Goal: Task Accomplishment & Management: Use online tool/utility

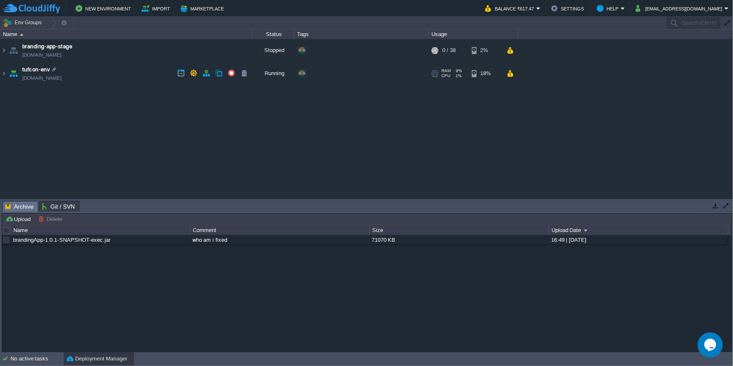
click at [127, 80] on td "tufcon-env tufcon-env.cloudjiffy.net" at bounding box center [126, 73] width 252 height 23
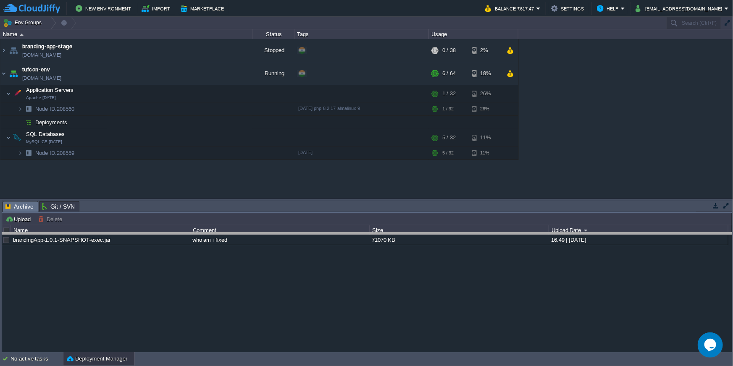
drag, startPoint x: 132, startPoint y: 203, endPoint x: 121, endPoint y: 235, distance: 33.4
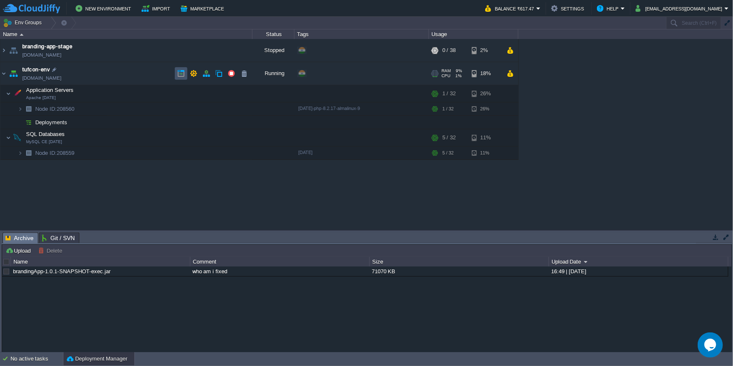
click at [181, 76] on button "button" at bounding box center [181, 74] width 8 height 8
click at [191, 74] on button "button" at bounding box center [194, 74] width 8 height 8
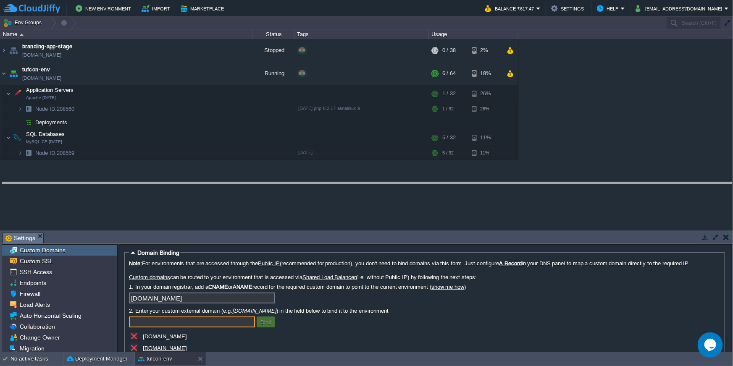
drag, startPoint x: 141, startPoint y: 234, endPoint x: 132, endPoint y: 184, distance: 51.2
click at [132, 184] on body "New Environment Import Marketplace Bonus ₹0.00 Upgrade Account Balance ₹617.47 …" at bounding box center [366, 183] width 733 height 366
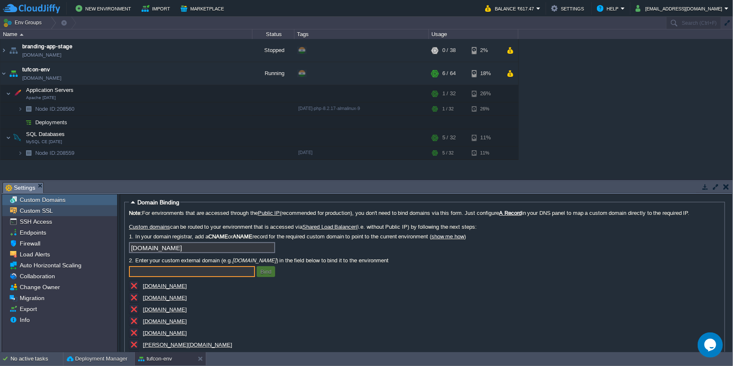
click at [65, 214] on div "Custom SSL" at bounding box center [59, 210] width 115 height 11
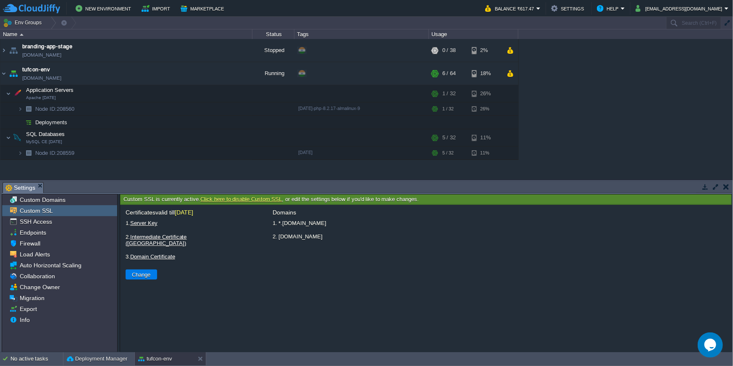
click at [282, 220] on li "1. *.tufcon.com" at bounding box center [499, 223] width 456 height 11
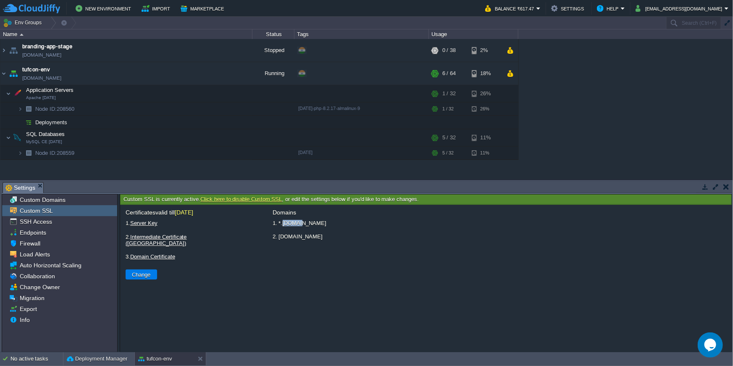
click at [282, 220] on li "1. *.tufcon.com" at bounding box center [499, 223] width 456 height 11
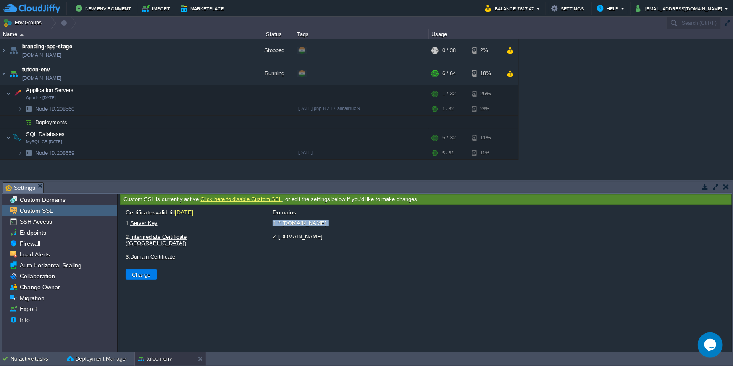
click at [282, 220] on li "1. *.tufcon.com" at bounding box center [499, 223] width 456 height 11
click at [283, 235] on li "2. tufcon.com" at bounding box center [499, 237] width 456 height 11
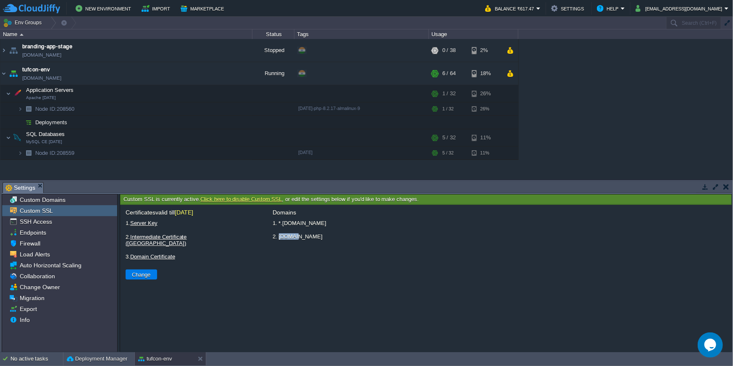
click at [283, 235] on li "2. tufcon.com" at bounding box center [499, 237] width 456 height 11
click at [283, 226] on li "1. *.tufcon.com" at bounding box center [499, 223] width 456 height 11
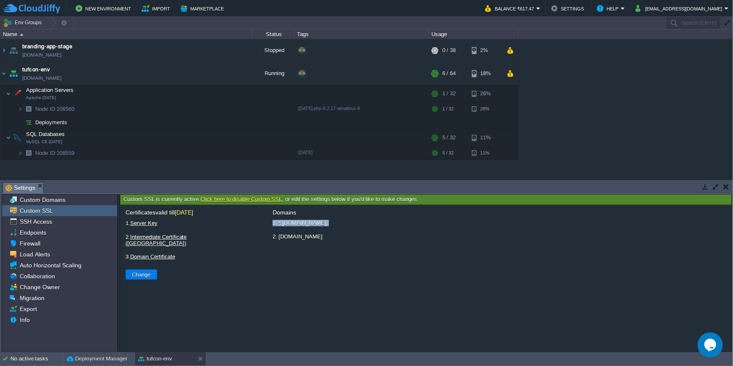
click at [283, 226] on li "1. *.tufcon.com" at bounding box center [499, 223] width 456 height 11
click at [33, 361] on div "No active tasks" at bounding box center [37, 359] width 53 height 13
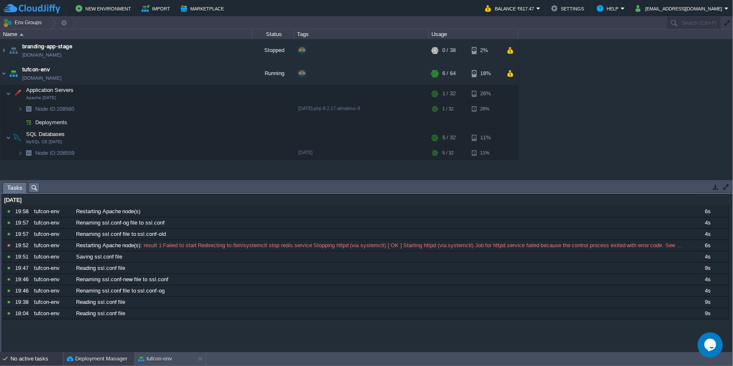
click at [112, 359] on button "Deployment Manager" at bounding box center [97, 359] width 61 height 8
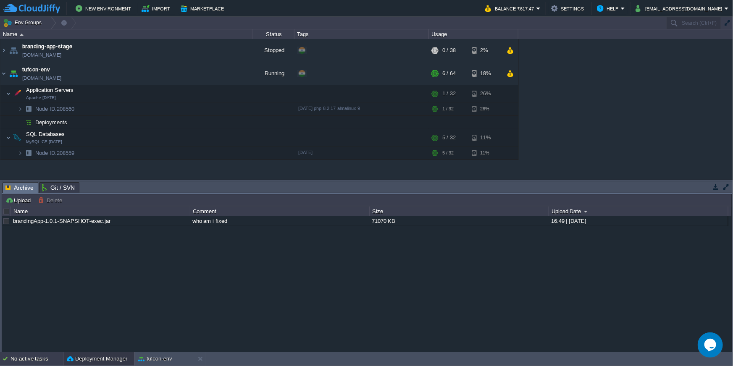
click at [25, 366] on div "No active tasks" at bounding box center [37, 359] width 53 height 13
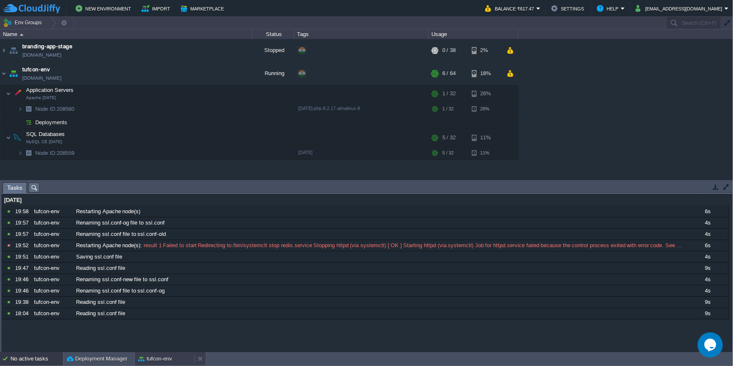
click at [152, 361] on button "tufcon-env" at bounding box center [155, 359] width 34 height 8
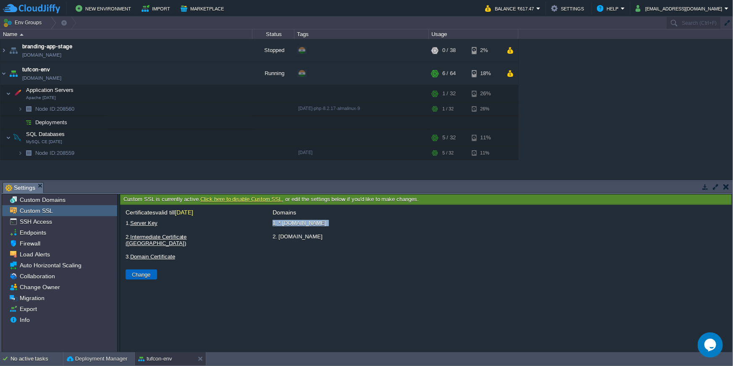
click at [139, 271] on button "Change" at bounding box center [142, 275] width 24 height 8
type input "Select File"
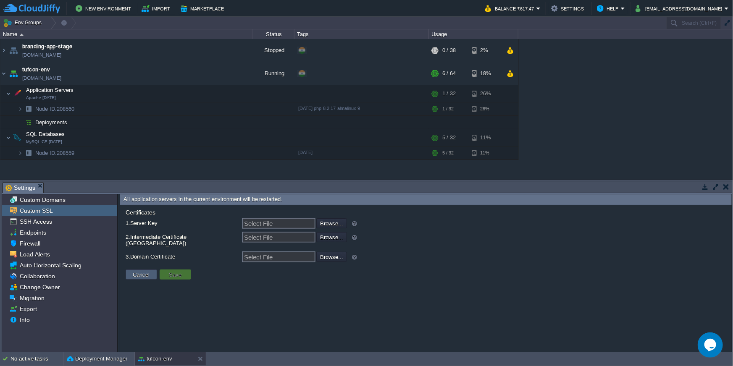
click at [137, 271] on button "Cancel" at bounding box center [142, 275] width 22 height 8
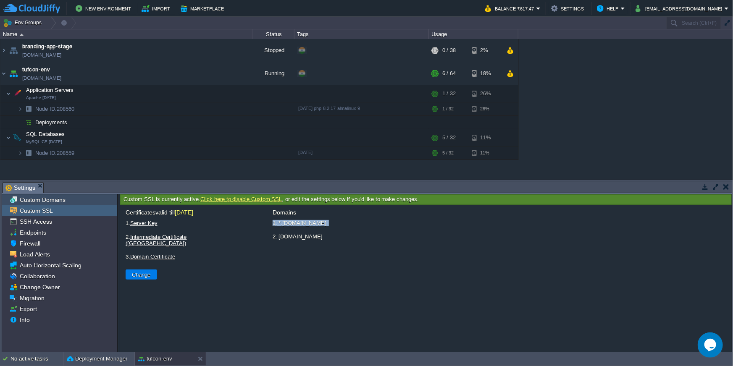
click at [45, 203] on span "Custom Domains" at bounding box center [42, 200] width 49 height 8
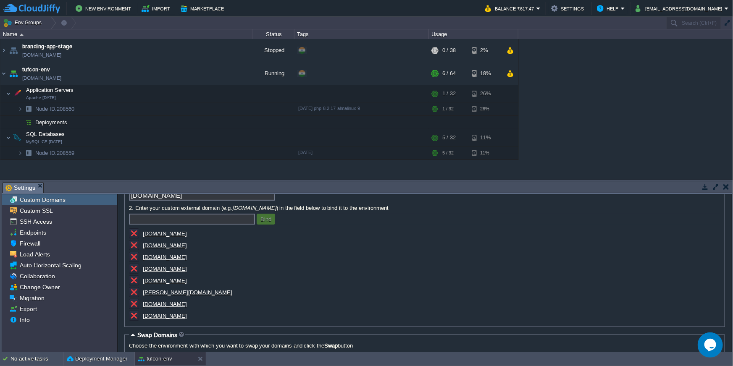
scroll to position [32, 0]
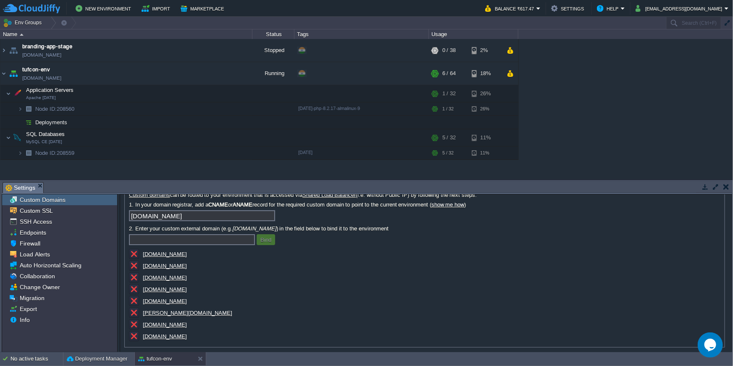
drag, startPoint x: 190, startPoint y: 257, endPoint x: 145, endPoint y: 256, distance: 45.4
click at [145, 256] on div "[DOMAIN_NAME]" at bounding box center [213, 255] width 168 height 12
click at [178, 256] on u "[DOMAIN_NAME]" at bounding box center [165, 254] width 44 height 6
click at [172, 276] on u "[DOMAIN_NAME]" at bounding box center [165, 278] width 44 height 6
click at [167, 315] on u "mason.tufcon.com" at bounding box center [187, 313] width 89 height 6
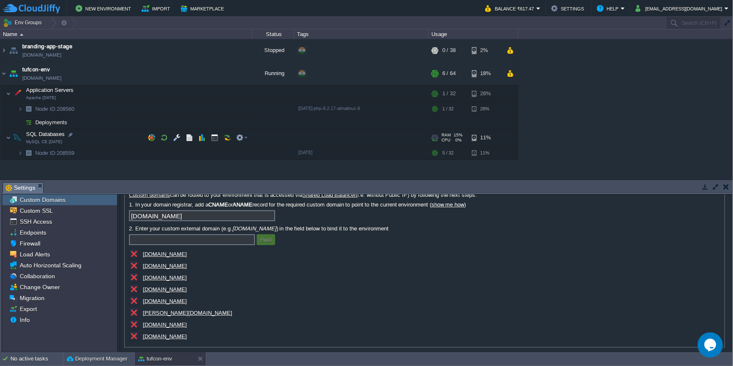
click at [166, 326] on u "betamason.tufcon.com" at bounding box center [165, 325] width 44 height 6
click at [170, 340] on div "adminutsav.tufon.com" at bounding box center [213, 338] width 168 height 12
click at [176, 334] on u "adminutsav.tufon.com" at bounding box center [165, 337] width 44 height 6
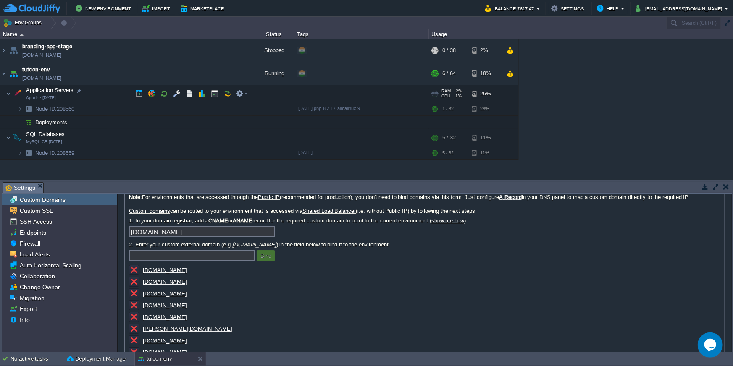
scroll to position [0, 0]
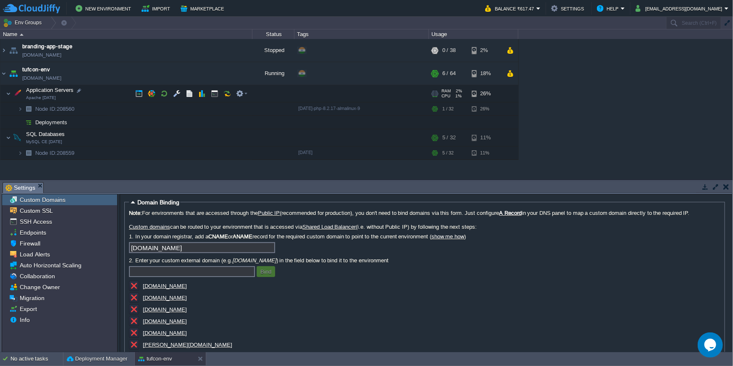
click at [163, 296] on u "tufcon.com" at bounding box center [165, 298] width 44 height 6
click at [179, 285] on u "utsav.tufcon.com" at bounding box center [165, 286] width 44 height 6
click at [611, 86] on div "branding-app-stage env-8269577.cloudjiffy.net Stopped + Add to Env Group RAM 0%…" at bounding box center [366, 109] width 733 height 141
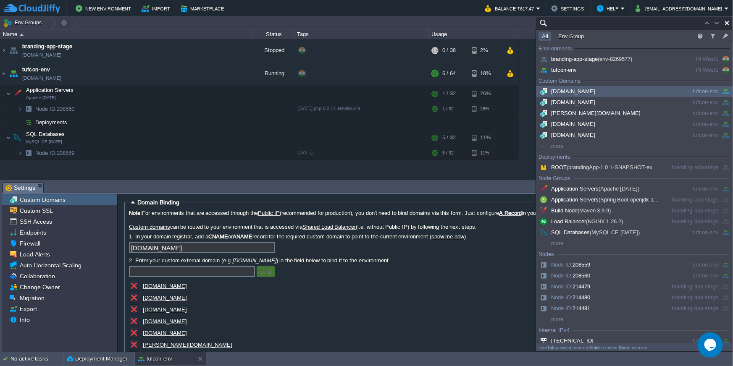
paste input "utsav.tufcon.com"
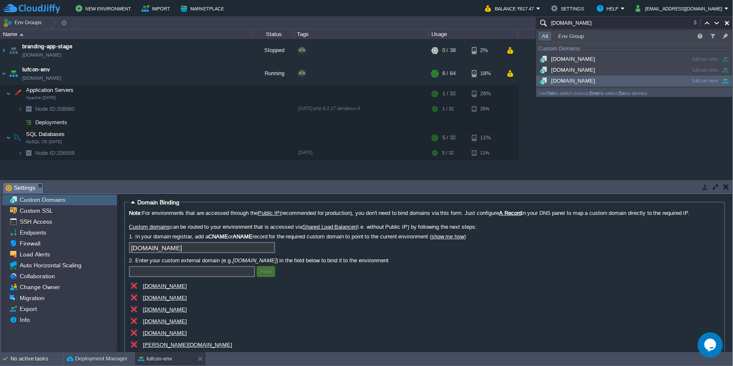
type input "utsav.tufcon.com"
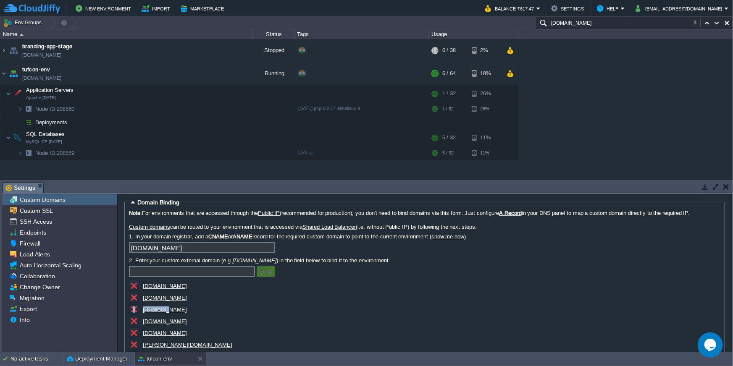
drag, startPoint x: 198, startPoint y: 310, endPoint x: 161, endPoint y: 308, distance: 37.5
click at [160, 307] on div "testutsav.tufcon.com" at bounding box center [213, 311] width 168 height 12
click at [200, 311] on div "testutsav.tufcon.com" at bounding box center [213, 311] width 168 height 12
drag, startPoint x: 198, startPoint y: 308, endPoint x: 155, endPoint y: 310, distance: 42.9
click at [155, 310] on div "testutsav.tufcon.com" at bounding box center [213, 311] width 168 height 12
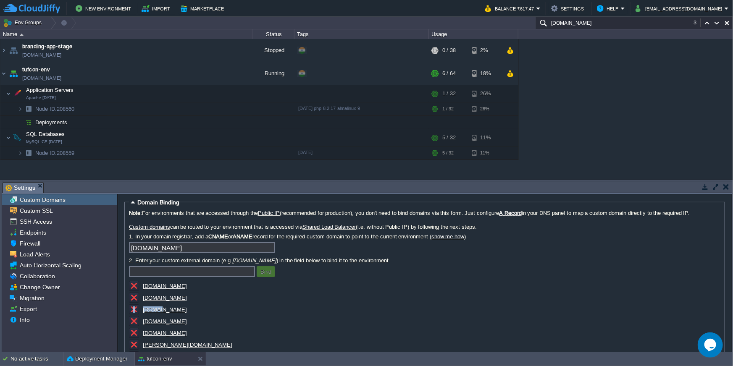
click at [173, 309] on u "testutsav.tufcon.com" at bounding box center [165, 310] width 44 height 6
click at [20, 109] on img at bounding box center [20, 109] width 5 height 13
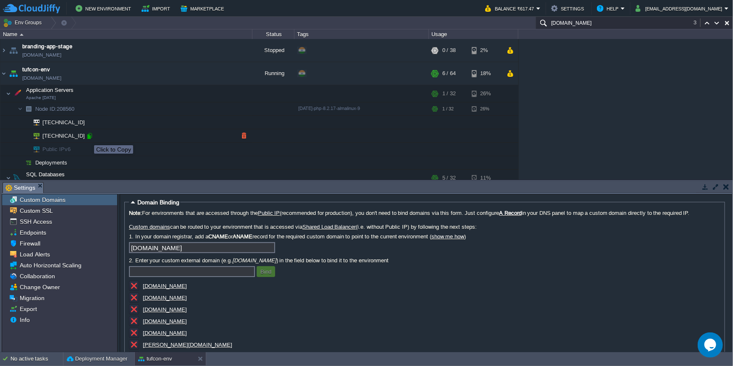
click at [88, 138] on div at bounding box center [90, 136] width 8 height 8
click at [90, 69] on td "tufcon-env tufcon-env.cloudjiffy.net" at bounding box center [126, 73] width 252 height 23
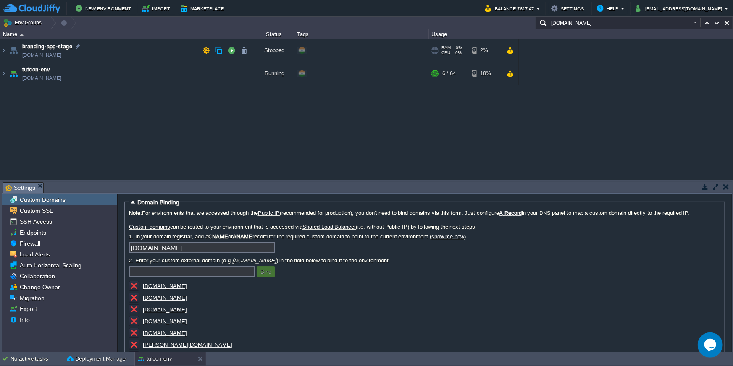
click at [102, 58] on td "branding-app-stage env-8269577.cloudjiffy.net" at bounding box center [126, 50] width 252 height 23
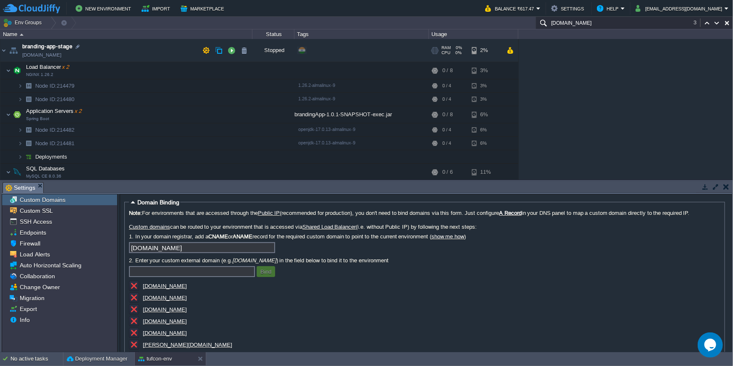
click at [102, 58] on td "branding-app-stage env-8269577.cloudjiffy.net" at bounding box center [126, 50] width 252 height 23
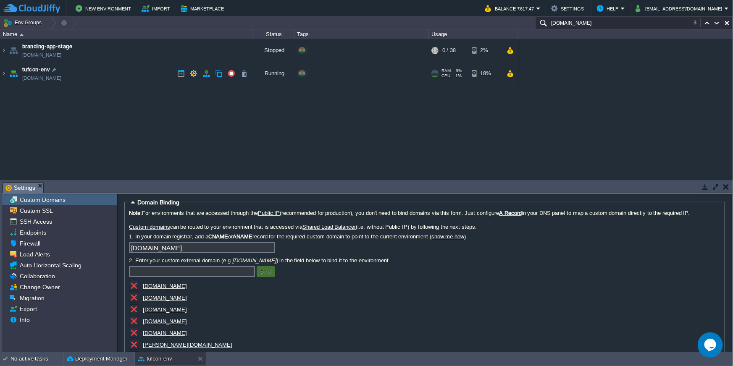
click at [107, 75] on td "tufcon-env tufcon-env.cloudjiffy.net" at bounding box center [126, 73] width 252 height 23
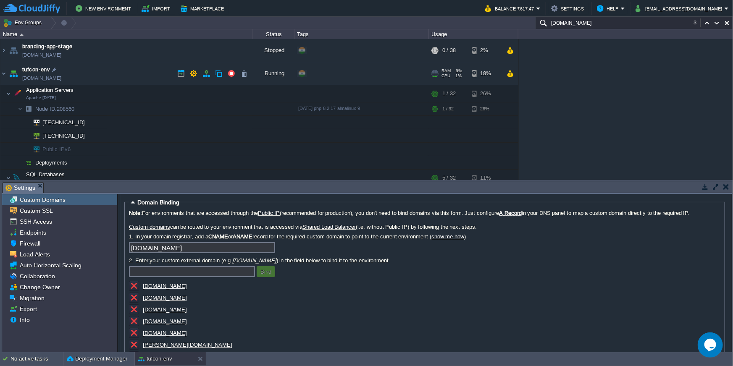
click at [107, 75] on td "tufcon-env tufcon-env.cloudjiffy.net" at bounding box center [126, 73] width 252 height 23
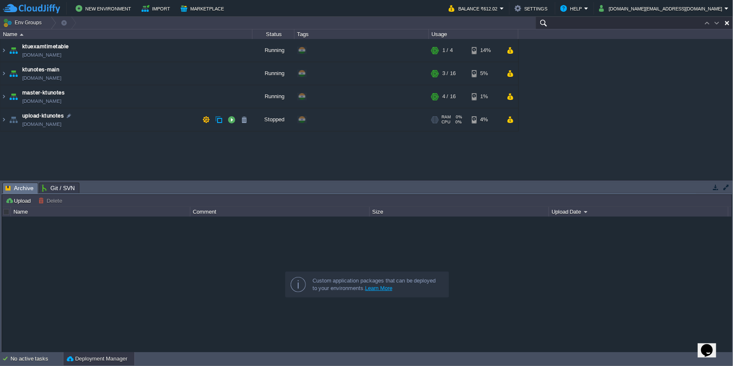
paste input "195015"
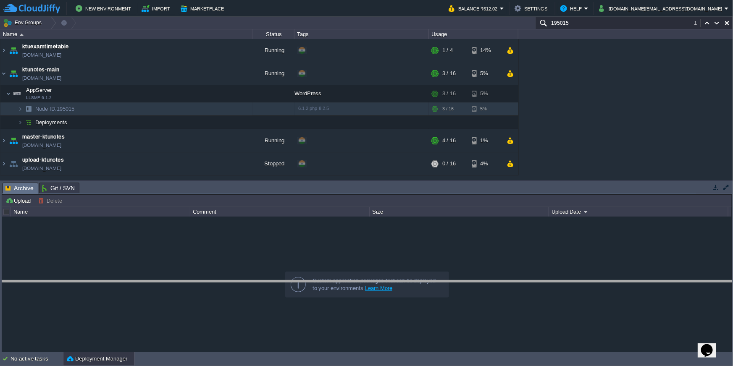
drag, startPoint x: 111, startPoint y: 189, endPoint x: 108, endPoint y: 287, distance: 97.9
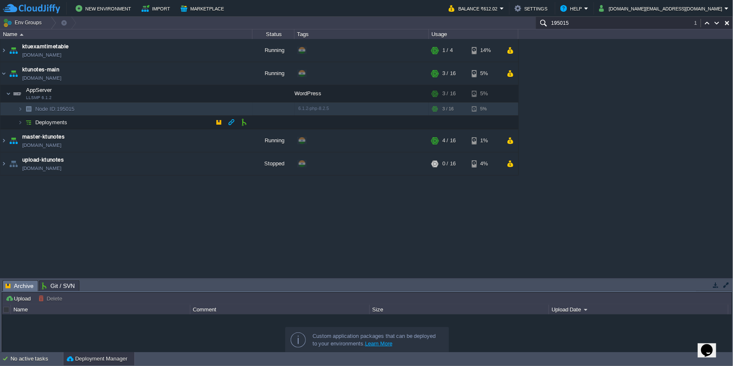
type input "195015"
click at [23, 122] on img at bounding box center [29, 122] width 12 height 13
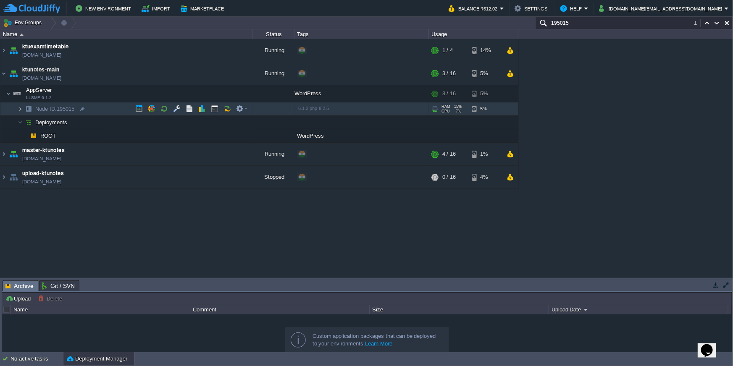
click at [20, 109] on img at bounding box center [20, 109] width 5 height 13
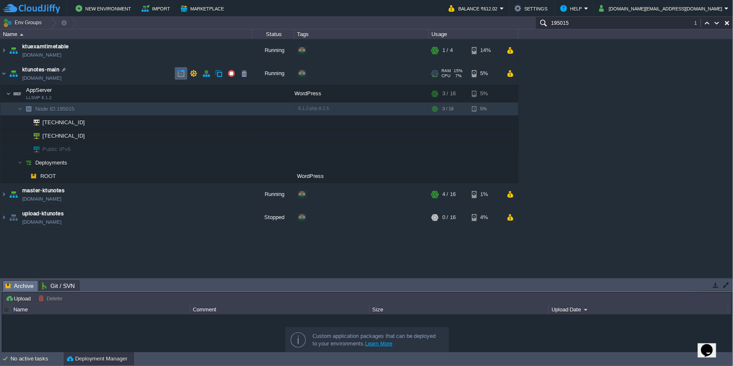
click at [180, 71] on button "button" at bounding box center [181, 74] width 8 height 8
click at [205, 71] on button "button" at bounding box center [207, 74] width 8 height 8
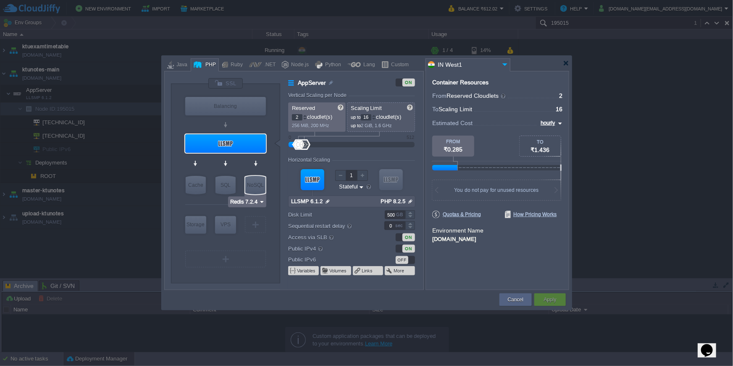
click at [259, 202] on img at bounding box center [262, 202] width 6 height 8
click at [256, 258] on div "More..." at bounding box center [253, 255] width 46 height 10
click at [149, 216] on div at bounding box center [366, 183] width 733 height 366
type input "LLSMP 6.1.2"
click at [517, 300] on button "Cancel" at bounding box center [516, 300] width 16 height 8
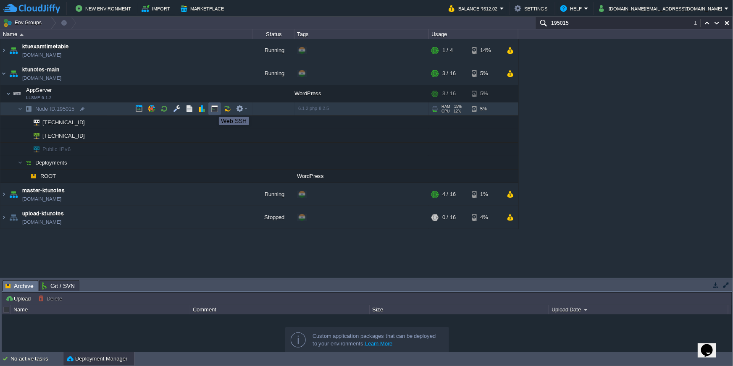
click at [213, 109] on button "button" at bounding box center [215, 109] width 8 height 8
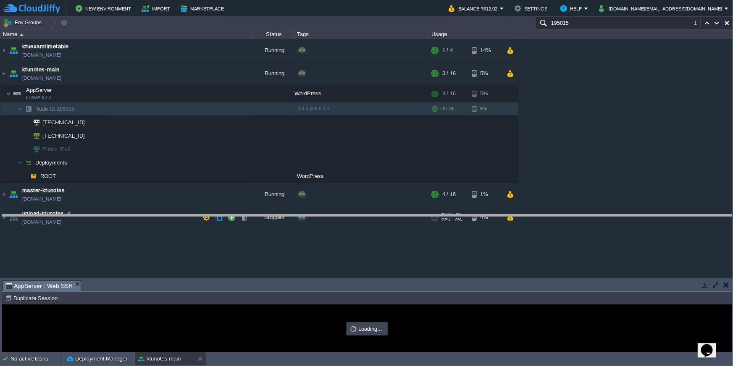
drag, startPoint x: 249, startPoint y: 283, endPoint x: 246, endPoint y: 213, distance: 70.7
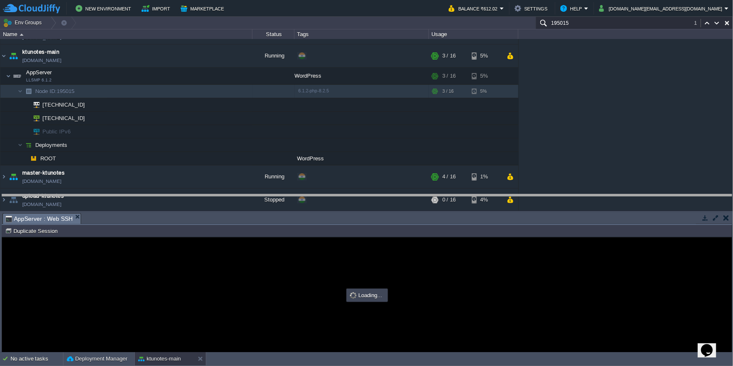
drag, startPoint x: 139, startPoint y: 218, endPoint x: 145, endPoint y: 199, distance: 19.8
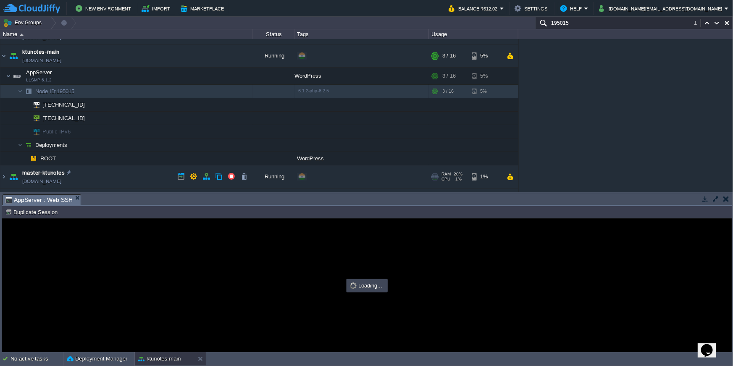
type input "#000000"
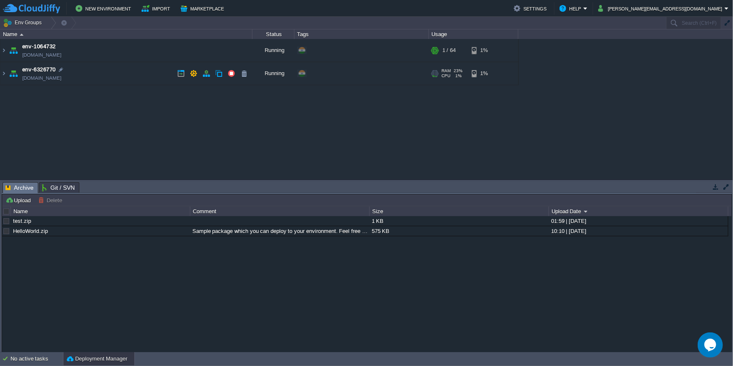
click at [113, 71] on td "env-6326770 [DOMAIN_NAME]" at bounding box center [126, 73] width 252 height 23
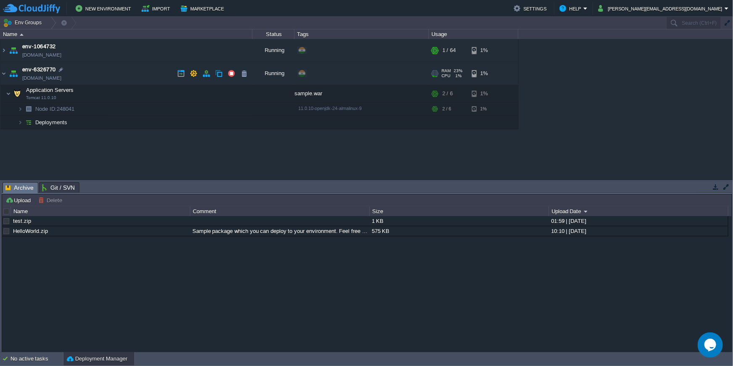
click at [114, 78] on td "env-6326770 [DOMAIN_NAME]" at bounding box center [126, 73] width 252 height 23
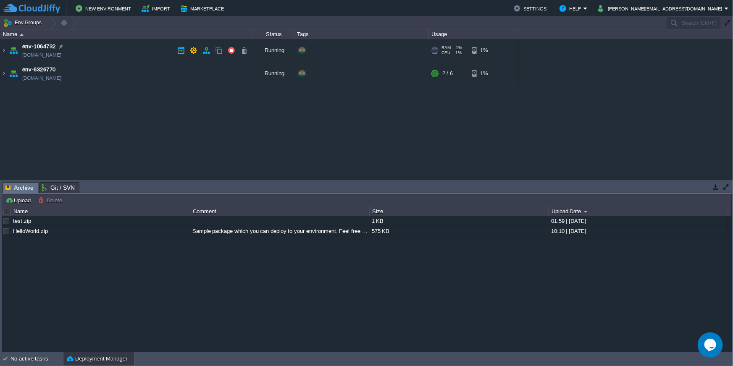
click at [115, 51] on td "env-1064732 [DOMAIN_NAME]" at bounding box center [126, 50] width 252 height 23
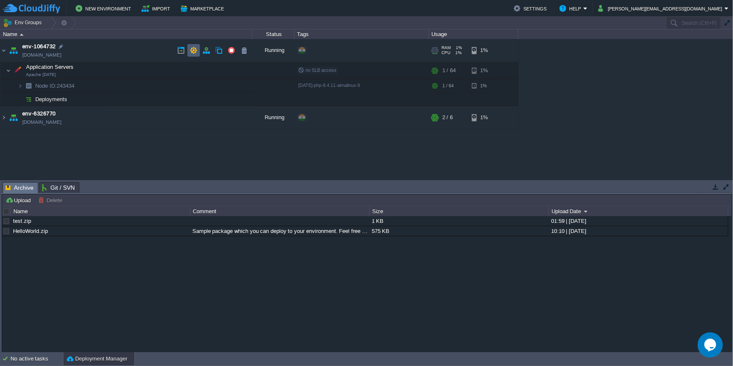
click at [192, 50] on button "button" at bounding box center [194, 51] width 8 height 8
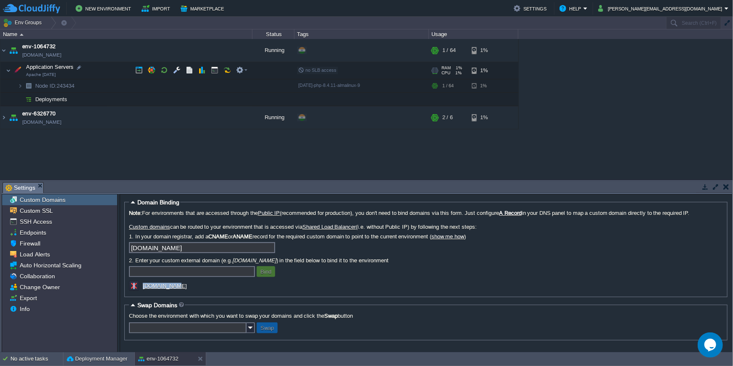
drag, startPoint x: 205, startPoint y: 286, endPoint x: 168, endPoint y: 286, distance: 37.4
click at [168, 285] on div "[DOMAIN_NAME]" at bounding box center [213, 287] width 168 height 12
click at [211, 291] on div "[DOMAIN_NAME]" at bounding box center [213, 287] width 168 height 12
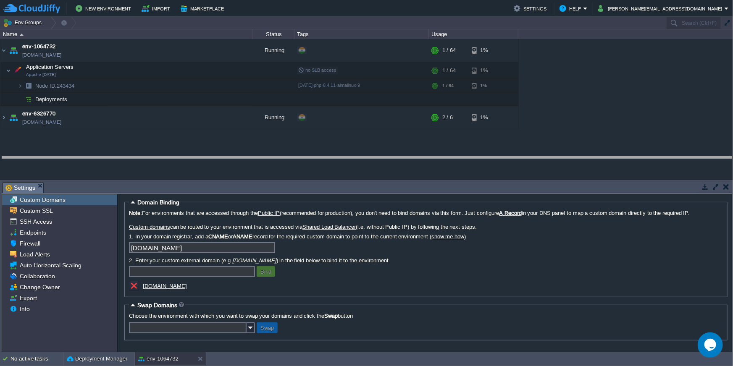
drag, startPoint x: 253, startPoint y: 189, endPoint x: 251, endPoint y: 162, distance: 26.5
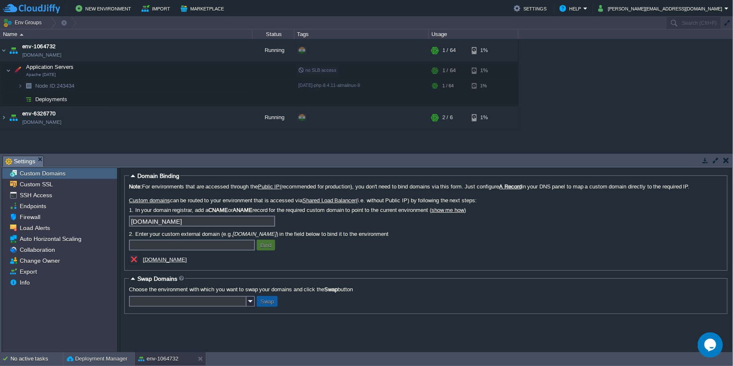
click at [217, 243] on input "text" at bounding box center [192, 245] width 126 height 11
type input "test1.nat"
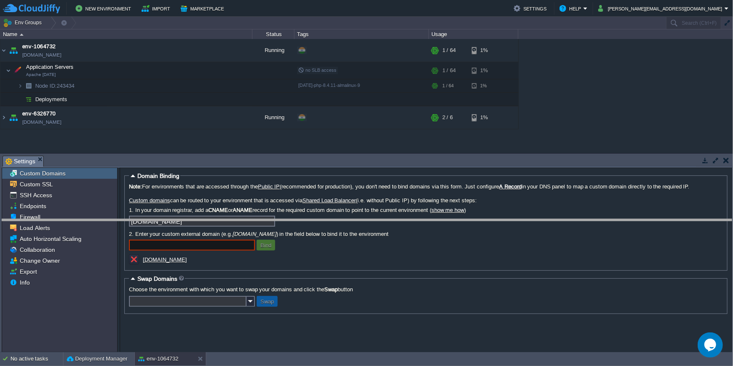
drag, startPoint x: 201, startPoint y: 160, endPoint x: 200, endPoint y: 223, distance: 63.5
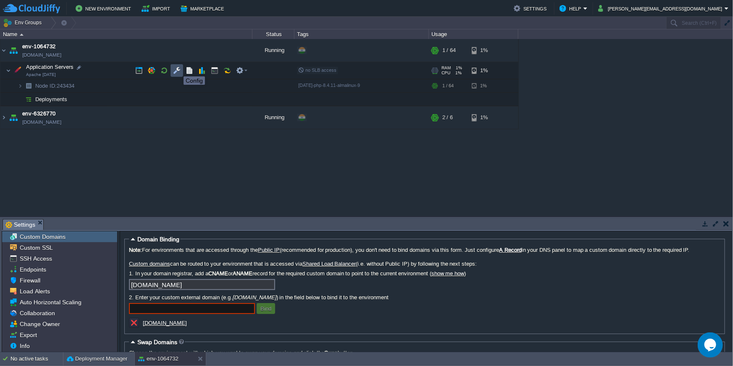
click at [177, 69] on button "button" at bounding box center [177, 71] width 8 height 8
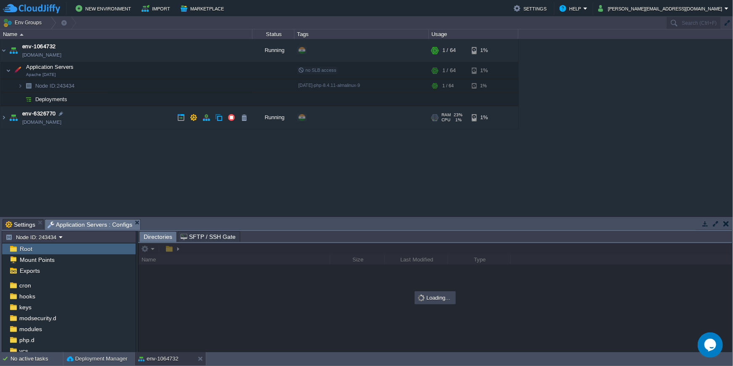
scroll to position [77, 0]
click at [46, 327] on div "webroot" at bounding box center [69, 327] width 134 height 11
drag, startPoint x: 313, startPoint y: 218, endPoint x: 305, endPoint y: 152, distance: 66.8
click at [305, 152] on div "Env Groups Search (Ctrl+F) auto-gen Name Status Tags Usage env-1064732 env-1064…" at bounding box center [366, 185] width 733 height 336
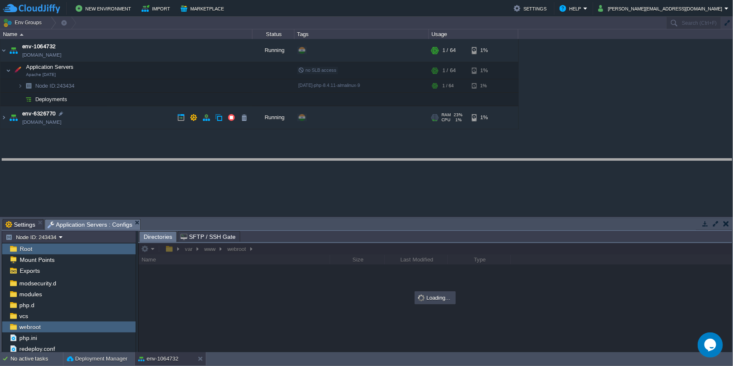
drag, startPoint x: 298, startPoint y: 220, endPoint x: 273, endPoint y: 160, distance: 65.5
click at [273, 160] on body "New Environment Import Marketplace Bonus ₹0.00 Upgrade Account Settings Help ch…" at bounding box center [366, 183] width 733 height 366
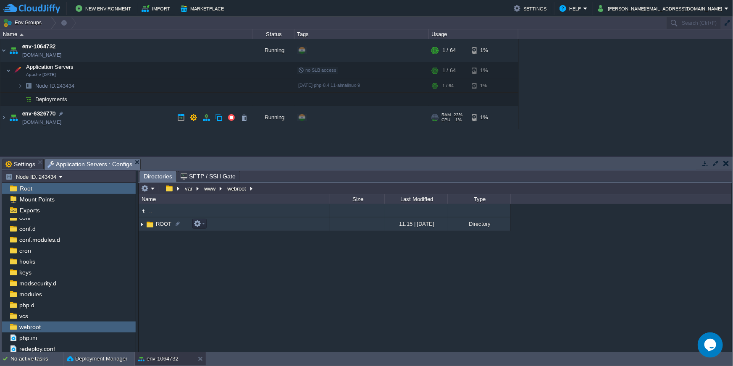
click at [232, 222] on td "ROOT" at bounding box center [234, 225] width 191 height 14
click at [170, 226] on span "index.php" at bounding box center [168, 224] width 26 height 7
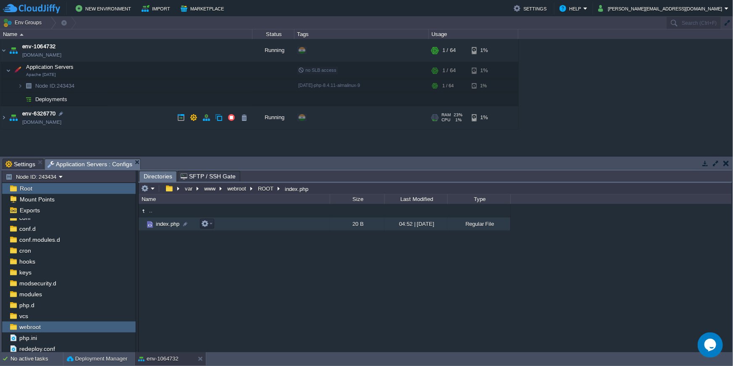
click at [170, 226] on span "index.php" at bounding box center [168, 224] width 26 height 7
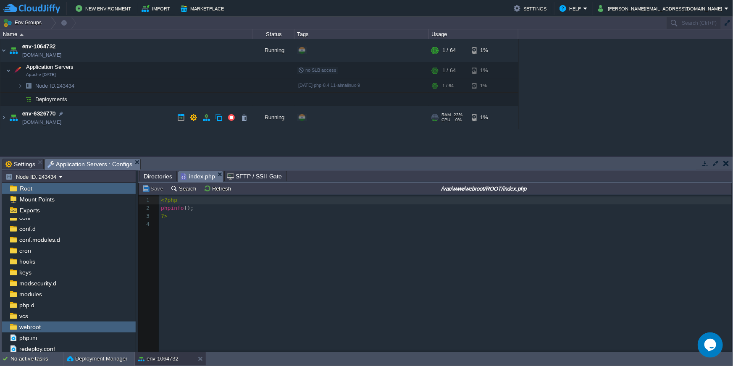
scroll to position [3, 0]
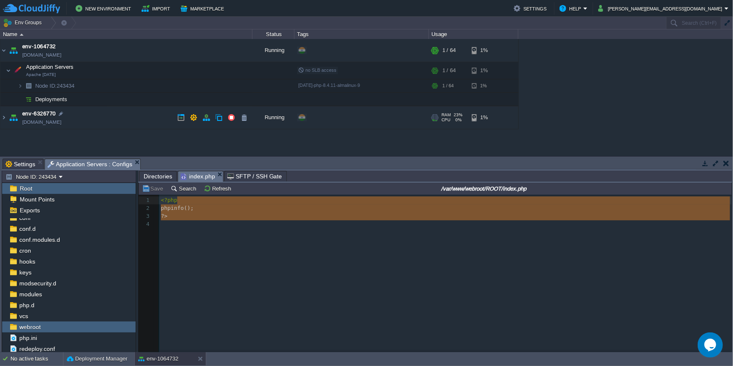
type textarea "<?php phpinfo(); ?>"
drag, startPoint x: 197, startPoint y: 221, endPoint x: 162, endPoint y: 195, distance: 43.6
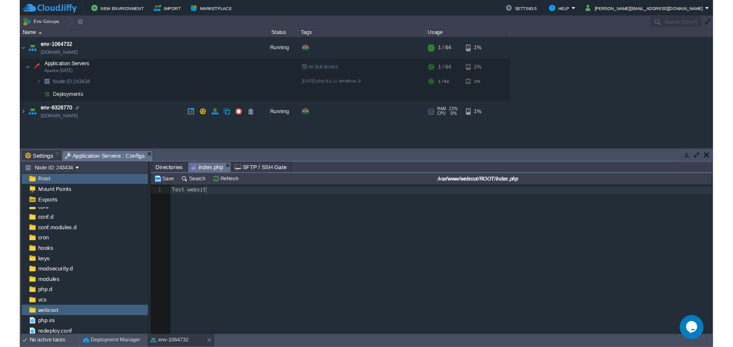
scroll to position [3, 40]
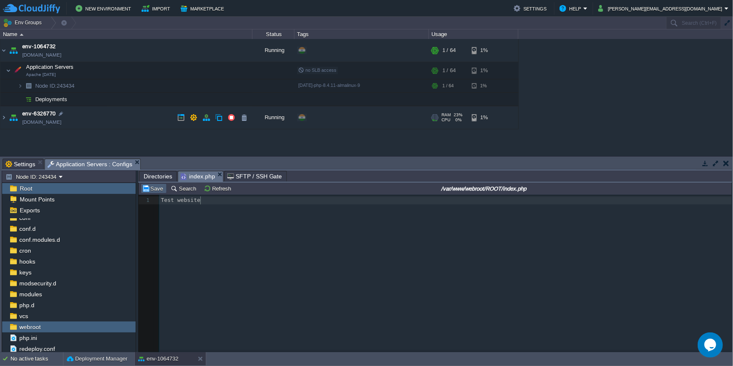
type textarea "Test website"
click at [156, 187] on button "Save" at bounding box center [154, 189] width 24 height 8
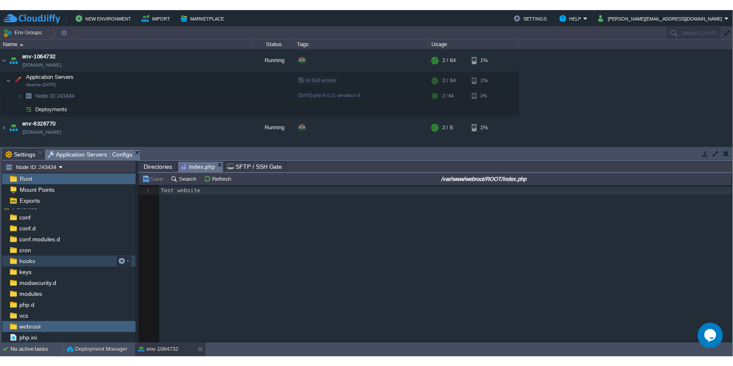
scroll to position [0, 0]
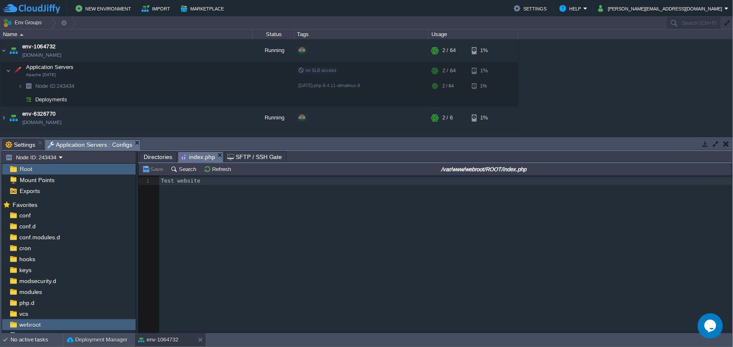
click at [59, 145] on span "Application Servers : Configs" at bounding box center [89, 144] width 85 height 11
click at [33, 142] on span "Settings" at bounding box center [20, 144] width 30 height 10
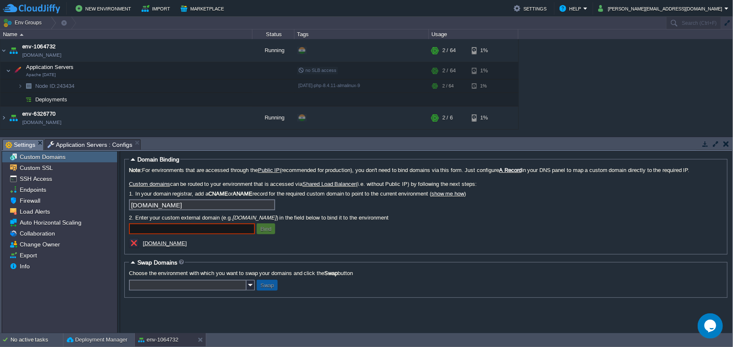
click at [166, 224] on input "text" at bounding box center [192, 228] width 126 height 11
type input "[DOMAIN_NAME]"
click at [268, 231] on button "Bind" at bounding box center [266, 229] width 16 height 8
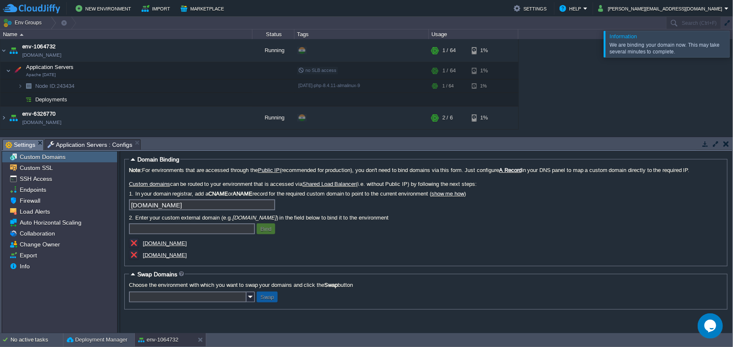
drag, startPoint x: 223, startPoint y: 246, endPoint x: 194, endPoint y: 247, distance: 29.0
click at [194, 247] on div "[DOMAIN_NAME]" at bounding box center [213, 244] width 168 height 12
click at [187, 243] on u "[DOMAIN_NAME]" at bounding box center [165, 243] width 44 height 6
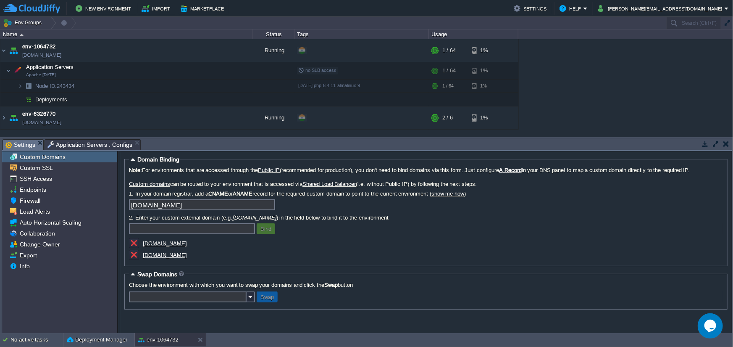
click at [155, 245] on u "[DOMAIN_NAME]" at bounding box center [165, 243] width 44 height 6
drag, startPoint x: 211, startPoint y: 242, endPoint x: 158, endPoint y: 242, distance: 52.9
click at [158, 242] on div "[DOMAIN_NAME]" at bounding box center [213, 244] width 168 height 12
click at [241, 242] on div "[DOMAIN_NAME]" at bounding box center [213, 244] width 168 height 12
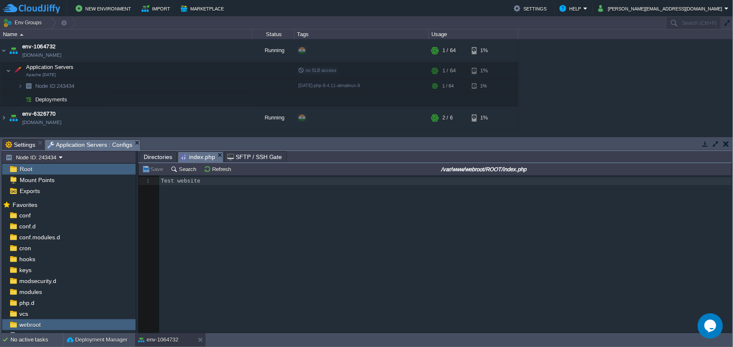
click at [92, 143] on span "Application Servers : Configs" at bounding box center [89, 144] width 85 height 11
click at [150, 172] on button "Save" at bounding box center [154, 169] width 24 height 8
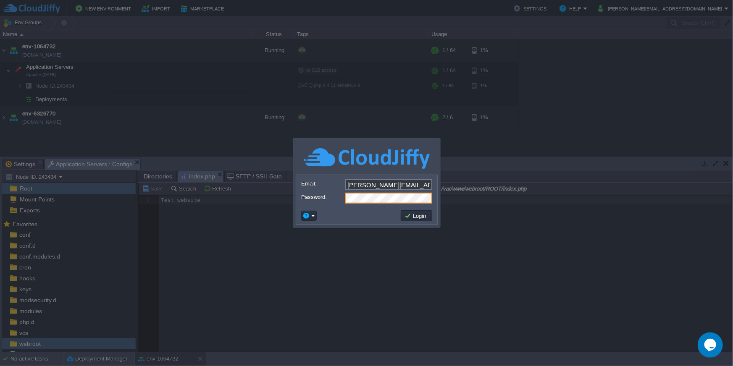
click at [401, 239] on div at bounding box center [366, 183] width 733 height 366
click at [418, 218] on button "Login" at bounding box center [417, 216] width 24 height 8
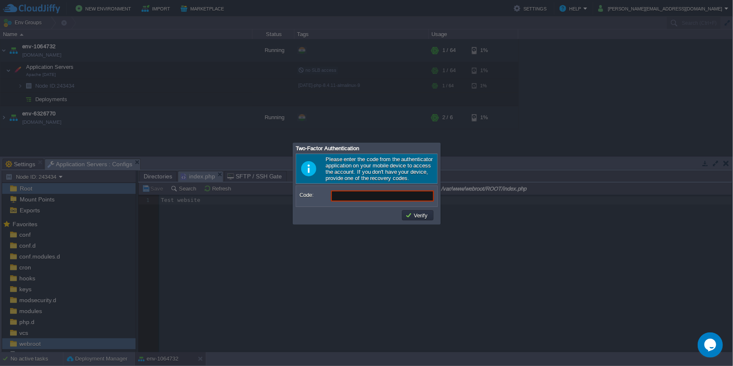
click at [484, 143] on div at bounding box center [366, 183] width 733 height 366
drag, startPoint x: 402, startPoint y: 156, endPoint x: 497, endPoint y: 187, distance: 99.9
click at [733, 202] on html "New Environment Import Marketplace Bonus ₹0.00 Upgrade Account Settings Help ch…" at bounding box center [366, 183] width 733 height 366
drag, startPoint x: 480, startPoint y: 151, endPoint x: 605, endPoint y: 153, distance: 125.2
click at [605, 153] on body "New Environment Import Marketplace Bonus ₹0.00 Upgrade Account Settings Help [P…" at bounding box center [366, 183] width 733 height 366
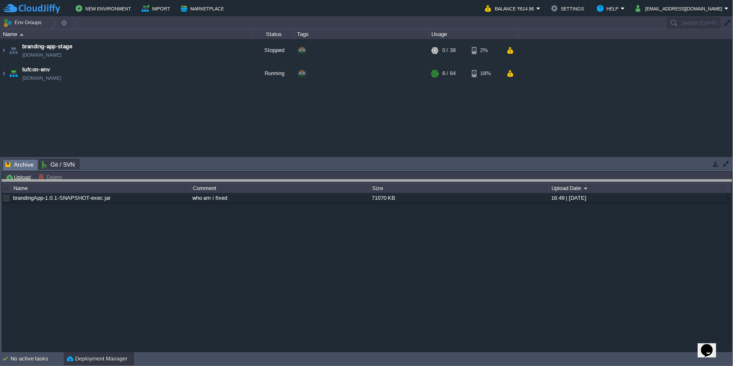
drag, startPoint x: 165, startPoint y: 159, endPoint x: 160, endPoint y: 195, distance: 36.1
click at [160, 195] on body "New Environment Import Marketplace Bonus ₹0.00 Upgrade Account Balance ₹614.96 …" at bounding box center [366, 183] width 733 height 366
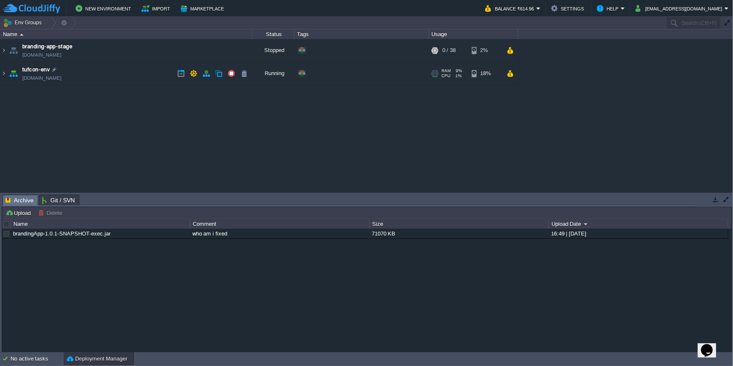
click at [105, 71] on td "tufcon-env [DOMAIN_NAME]" at bounding box center [126, 73] width 252 height 23
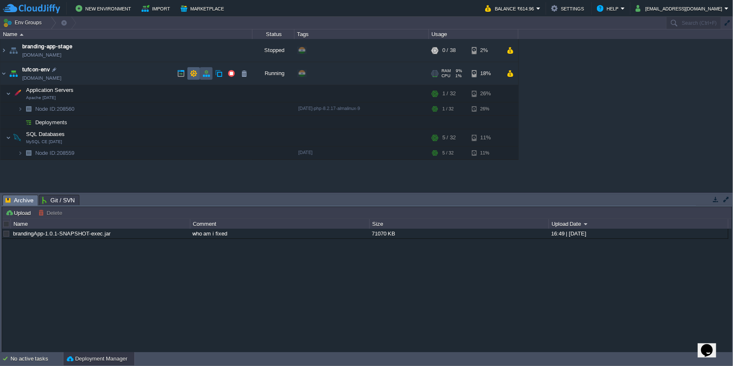
drag, startPoint x: 205, startPoint y: 76, endPoint x: 193, endPoint y: 77, distance: 11.4
click at [193, 77] on div at bounding box center [213, 73] width 76 height 13
click at [193, 77] on td at bounding box center [193, 73] width 13 height 13
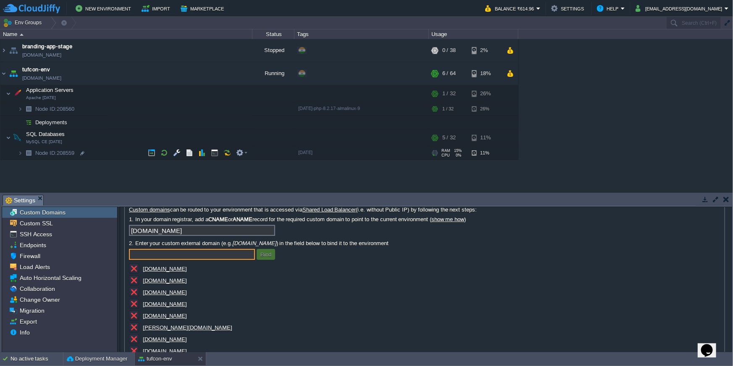
scroll to position [46, 0]
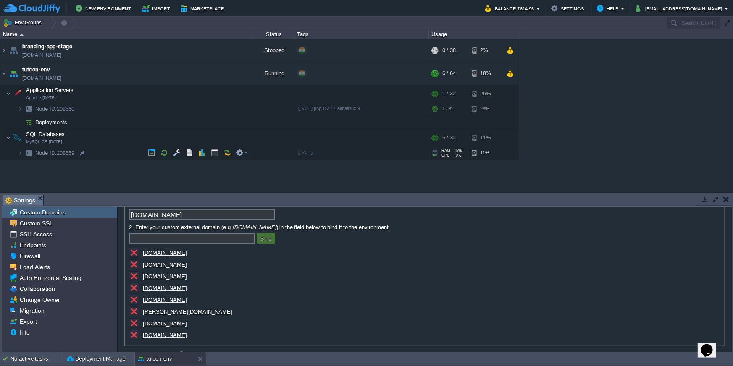
click at [164, 263] on u "tufcon.com" at bounding box center [165, 265] width 44 height 6
click at [169, 250] on u "utsav.tufcon.com" at bounding box center [165, 253] width 44 height 6
click at [187, 297] on u "testadminutsav.tufcon.com" at bounding box center [165, 300] width 44 height 6
click at [182, 300] on u "testadminutsav.tufcon.com" at bounding box center [165, 300] width 44 height 6
click at [155, 335] on u "adminutsav.tufon.com" at bounding box center [165, 335] width 44 height 6
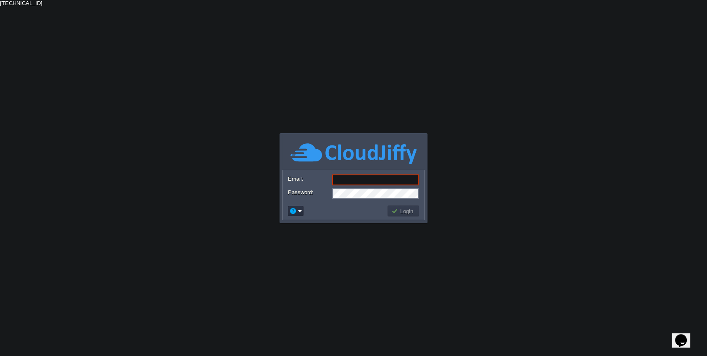
type input "[PERSON_NAME][EMAIL_ADDRESS][DOMAIN_NAME]"
click at [413, 213] on button "Login" at bounding box center [403, 211] width 24 height 8
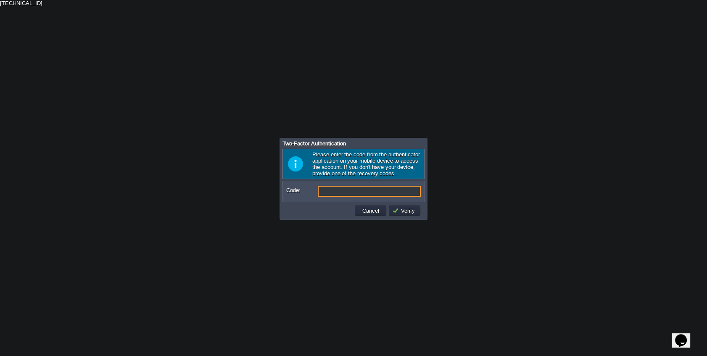
click at [360, 192] on input "Code:" at bounding box center [369, 191] width 103 height 11
type input "937707"
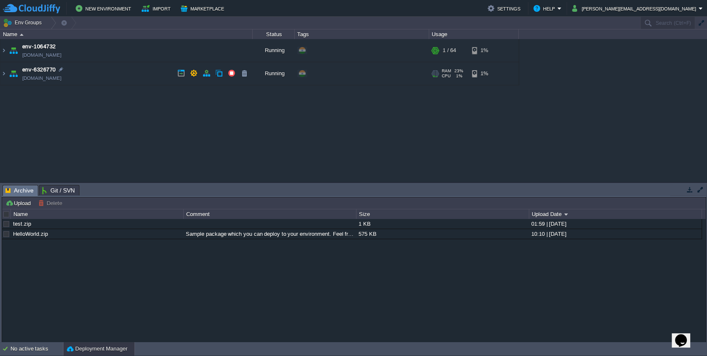
click at [126, 79] on td "env-6326770 [DOMAIN_NAME]" at bounding box center [126, 73] width 252 height 23
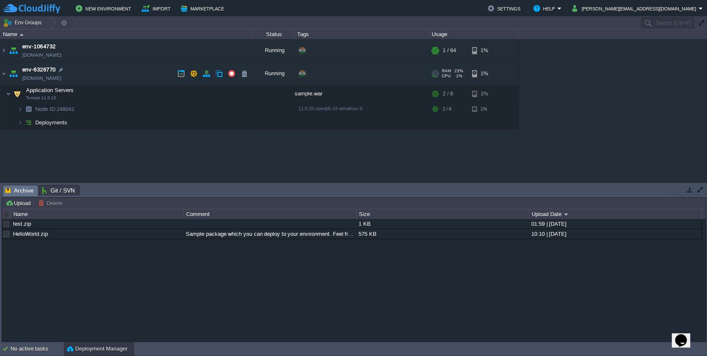
click at [112, 72] on td "env-6326770 [DOMAIN_NAME]" at bounding box center [126, 73] width 252 height 23
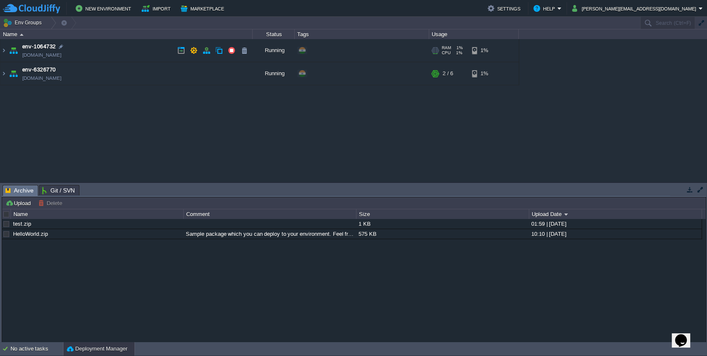
click at [111, 55] on td "env-1064732 [DOMAIN_NAME]" at bounding box center [126, 50] width 252 height 23
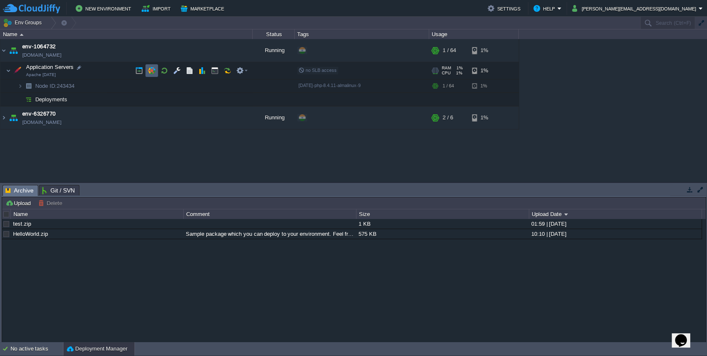
click at [155, 68] on button "button" at bounding box center [152, 71] width 8 height 8
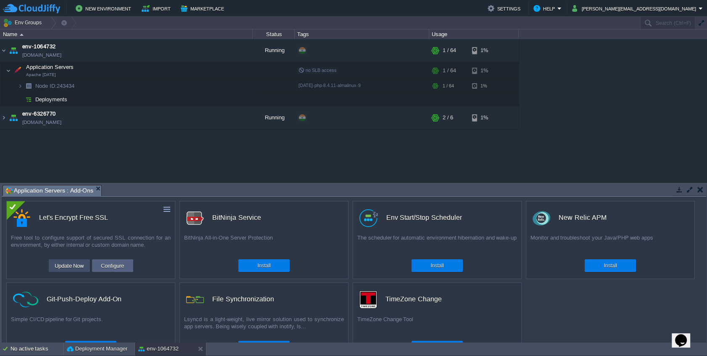
drag, startPoint x: 70, startPoint y: 266, endPoint x: 92, endPoint y: 271, distance: 22.2
click at [90, 271] on div "Update Now Configure" at bounding box center [91, 265] width 168 height 13
click at [107, 268] on button "Configure" at bounding box center [112, 266] width 28 height 10
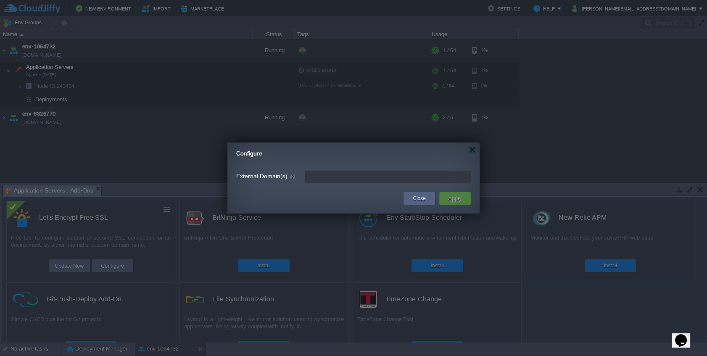
click at [346, 176] on input "External Domain(s)" at bounding box center [388, 177] width 166 height 12
type input "leave blank to get a test certificate for this environment domain"
paste input "[DOMAIN_NAME]"
type input "[DOMAIN_NAME]"
click at [445, 199] on td "Apply" at bounding box center [455, 198] width 32 height 13
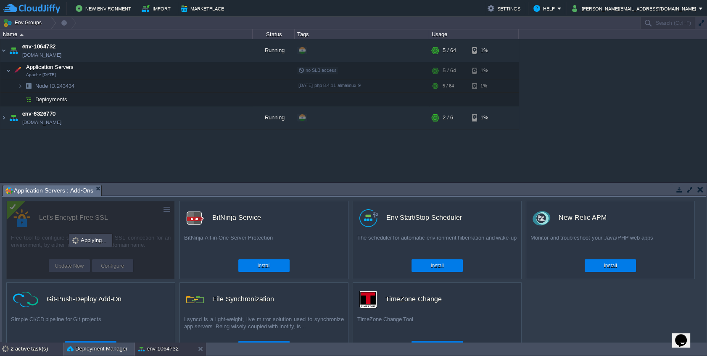
click at [25, 354] on div "2 active task(s)" at bounding box center [37, 348] width 53 height 13
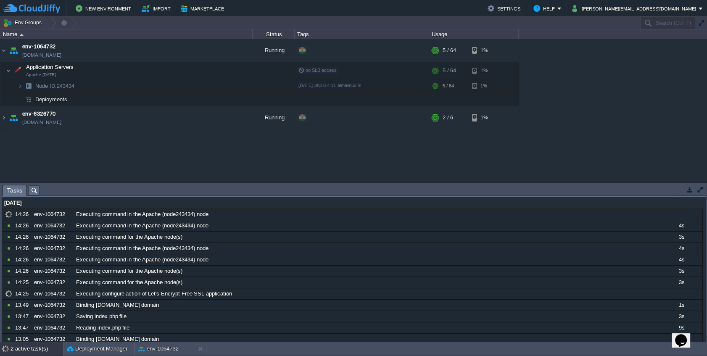
click at [25, 354] on div "2 active task(s)" at bounding box center [37, 348] width 53 height 13
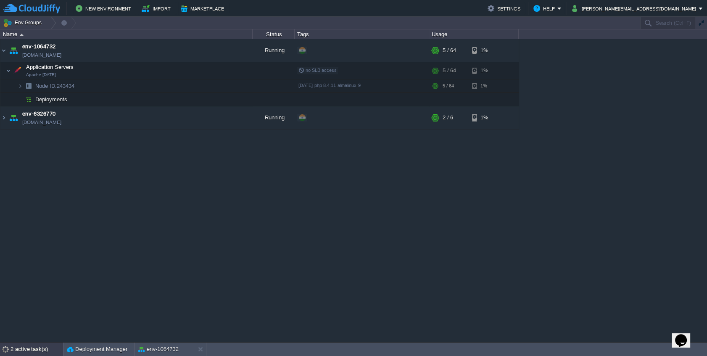
click at [25, 354] on div "2 active task(s)" at bounding box center [37, 348] width 53 height 13
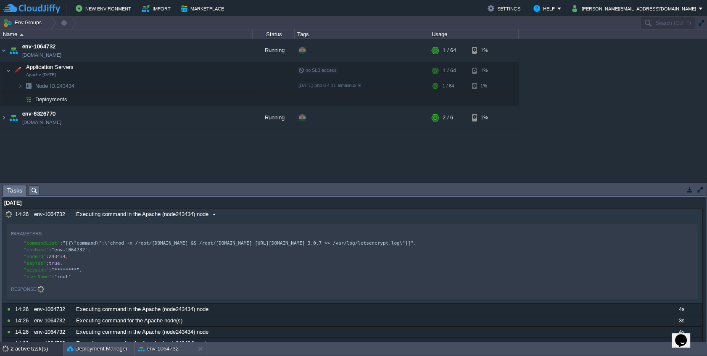
click at [267, 217] on div "Executing command in the Apache (node243434) node" at bounding box center [367, 214] width 586 height 11
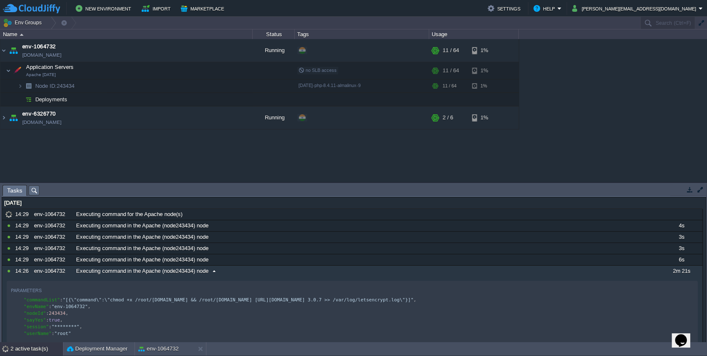
click at [263, 272] on div "Executing command in the Apache (node243434) node" at bounding box center [367, 271] width 586 height 11
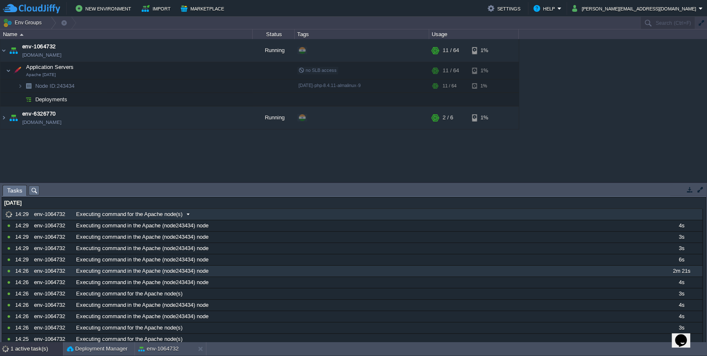
click at [258, 217] on div "Executing command for the Apache node(s)" at bounding box center [367, 214] width 586 height 11
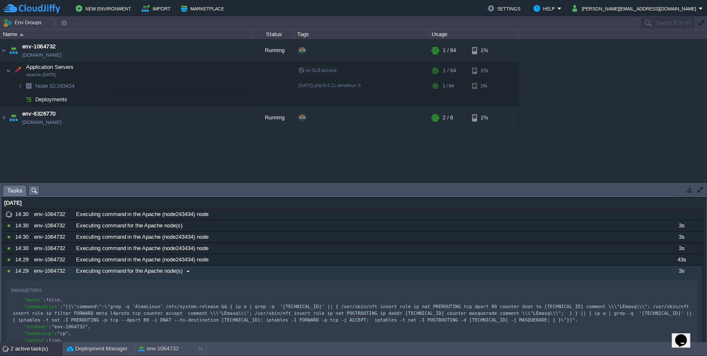
click at [237, 271] on div "Executing command for the Apache node(s)" at bounding box center [367, 271] width 586 height 11
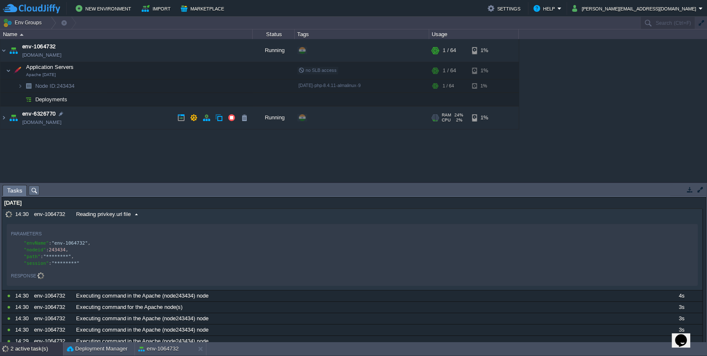
click at [201, 212] on div "Reading privkey.url file" at bounding box center [367, 214] width 586 height 11
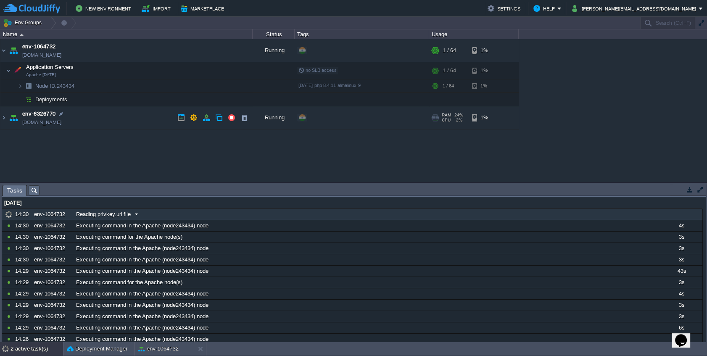
click at [201, 212] on div "Reading privkey.url file" at bounding box center [367, 214] width 586 height 11
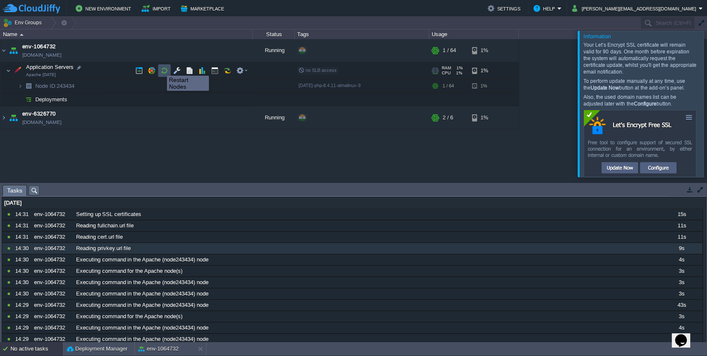
click at [161, 68] on button "button" at bounding box center [165, 71] width 8 height 8
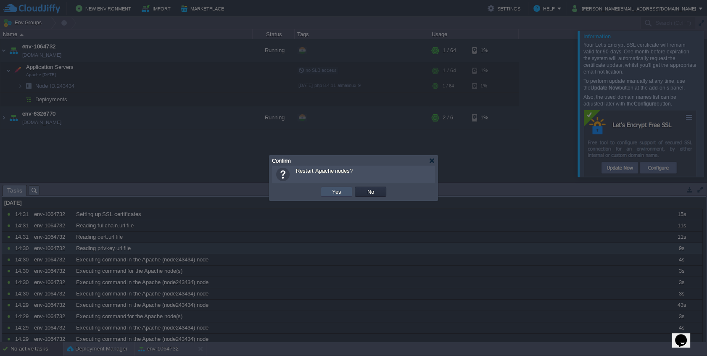
click at [335, 189] on button "Yes" at bounding box center [336, 192] width 14 height 8
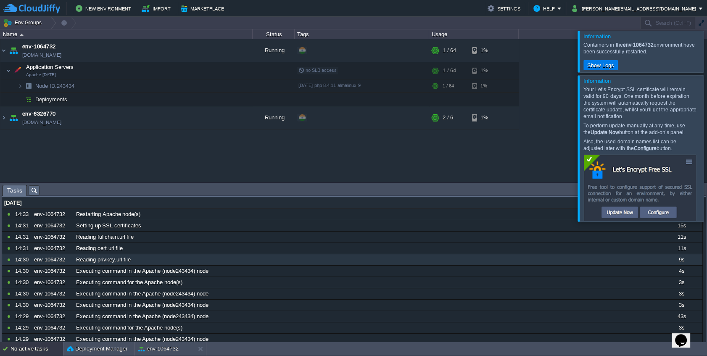
click at [717, 53] on div at bounding box center [717, 51] width 0 height 41
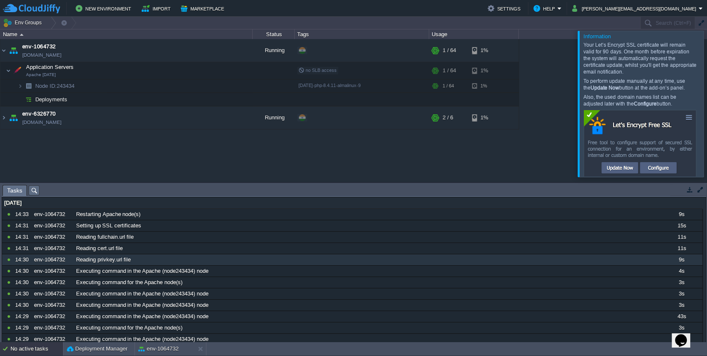
click at [717, 104] on div at bounding box center [717, 104] width 0 height 146
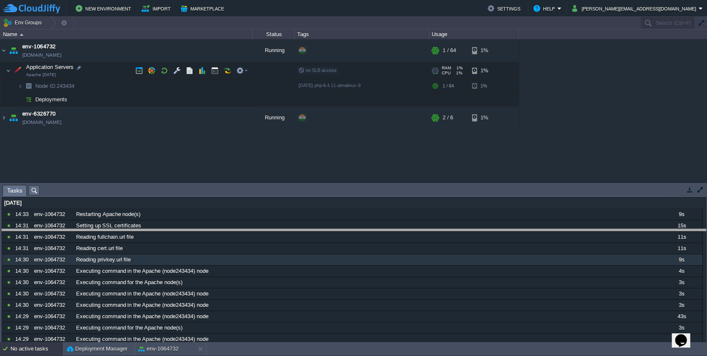
drag, startPoint x: 173, startPoint y: 186, endPoint x: 162, endPoint y: 237, distance: 52.4
click at [162, 237] on body "New Environment Import Marketplace Bonus ₹0.00 Upgrade Account Settings Help ch…" at bounding box center [353, 178] width 707 height 356
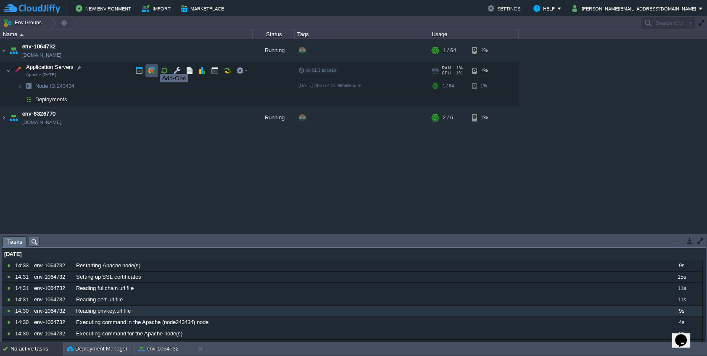
click at [154, 67] on button "button" at bounding box center [152, 71] width 8 height 8
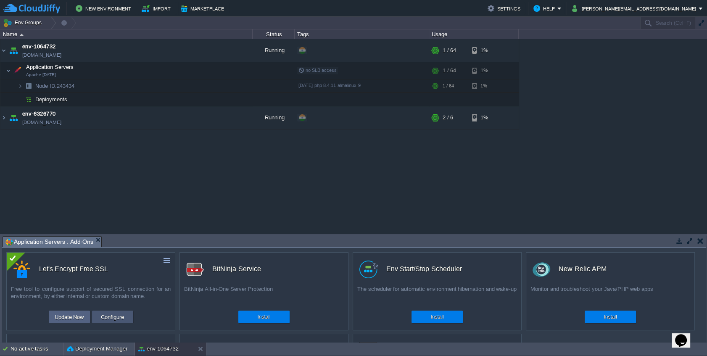
click at [109, 315] on button "Configure" at bounding box center [112, 317] width 28 height 10
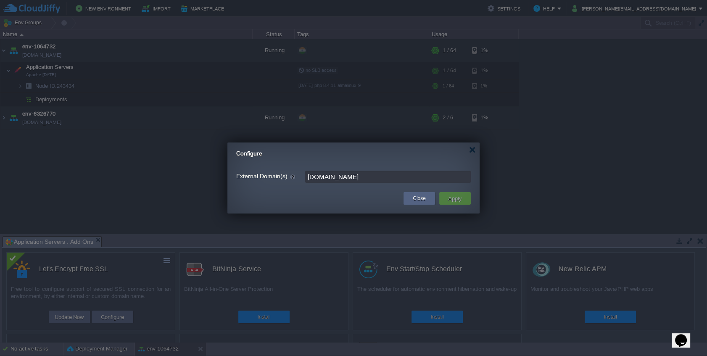
click at [408, 180] on input "[DOMAIN_NAME]" at bounding box center [388, 177] width 166 height 12
click at [413, 198] on button "Close" at bounding box center [419, 198] width 13 height 8
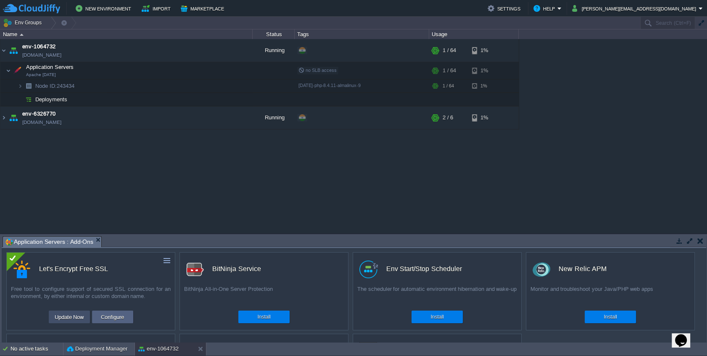
drag, startPoint x: 59, startPoint y: 317, endPoint x: 154, endPoint y: 272, distance: 105.1
click at [153, 274] on div "custom Let's Encrypt Free SSL Free tool to configure support of secured SSL con…" at bounding box center [90, 291] width 169 height 78
click at [168, 260] on button "button" at bounding box center [167, 261] width 8 height 8
click at [121, 315] on button "Configure" at bounding box center [112, 317] width 28 height 10
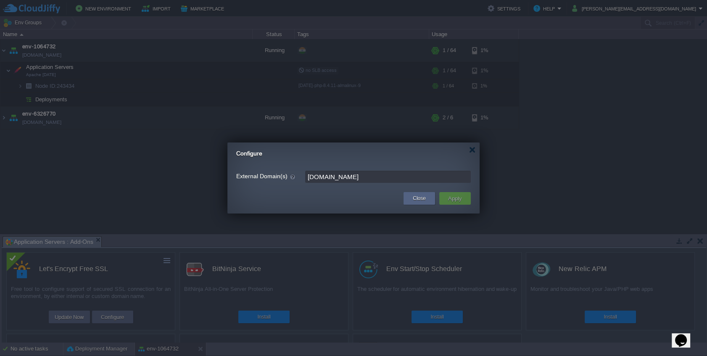
click at [317, 177] on input "[DOMAIN_NAME]" at bounding box center [388, 177] width 166 height 12
type input "[DOMAIN_NAME]"
click at [455, 202] on button "Apply" at bounding box center [454, 198] width 19 height 10
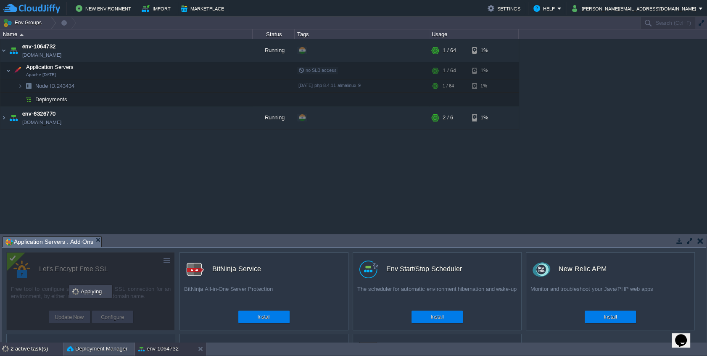
click at [36, 349] on div "2 active task(s)" at bounding box center [37, 348] width 53 height 13
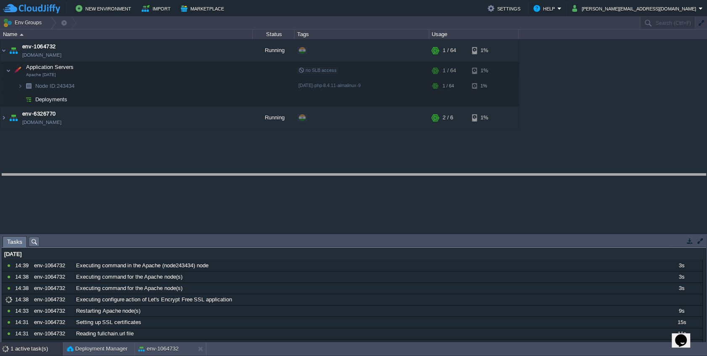
drag, startPoint x: 252, startPoint y: 242, endPoint x: 248, endPoint y: 174, distance: 68.6
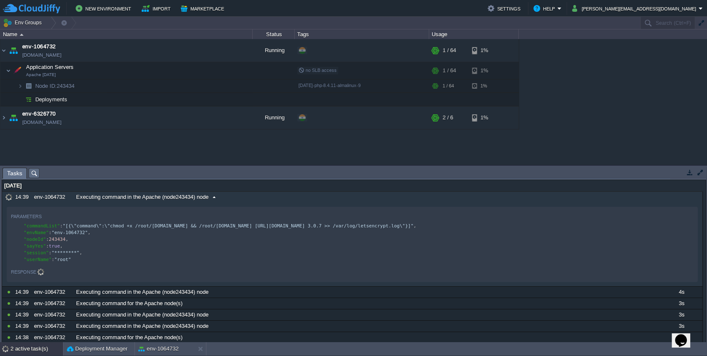
click at [231, 200] on div "Executing command in the Apache (node243434) node" at bounding box center [367, 197] width 586 height 11
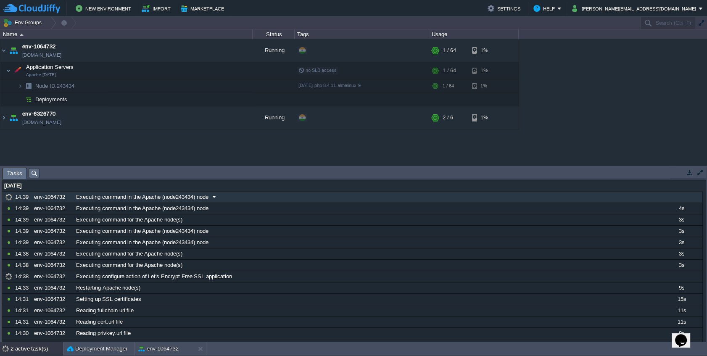
click at [231, 200] on div "Executing command in the Apache (node243434) node" at bounding box center [367, 197] width 586 height 11
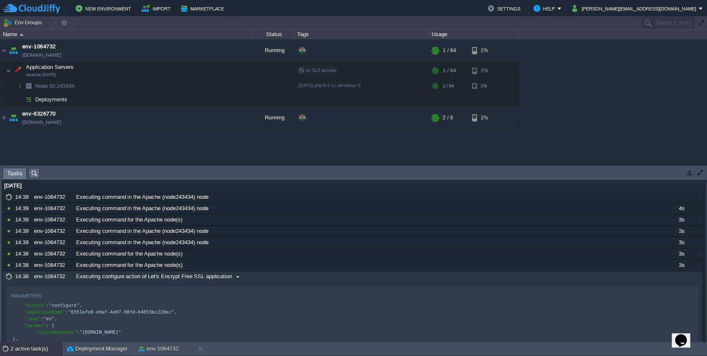
click at [250, 274] on div "Executing configure action of Let's Encrypt Free SSL application" at bounding box center [367, 276] width 586 height 11
click at [269, 279] on div "Executing configure action of Let's Encrypt Free SSL application" at bounding box center [367, 276] width 586 height 11
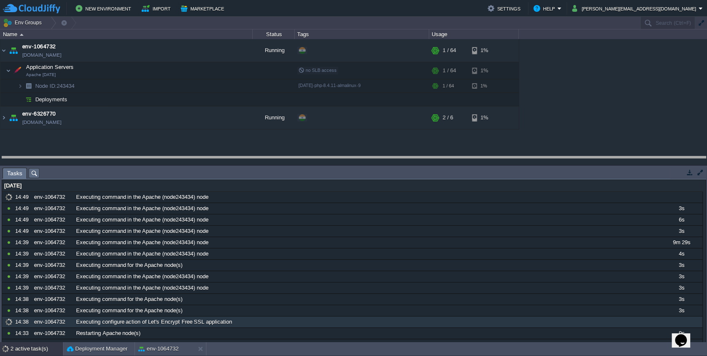
drag, startPoint x: 188, startPoint y: 176, endPoint x: 187, endPoint y: 165, distance: 11.4
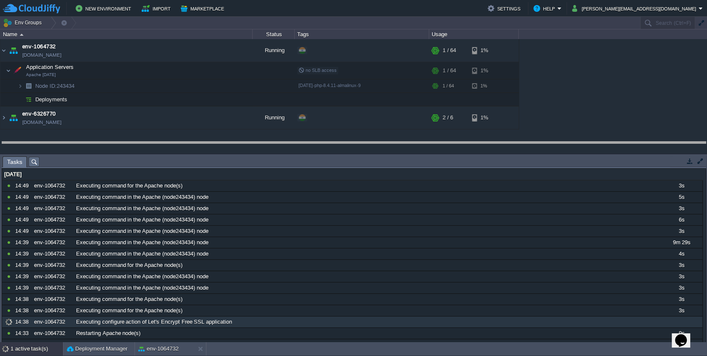
drag, startPoint x: 123, startPoint y: 159, endPoint x: 124, endPoint y: 145, distance: 13.9
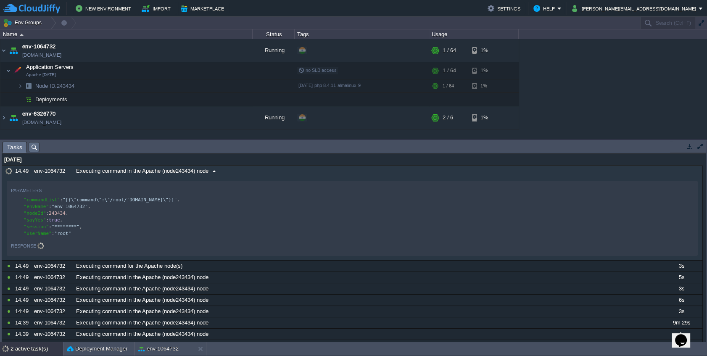
click at [156, 171] on span "Executing command in the Apache (node243434) node" at bounding box center [142, 171] width 132 height 8
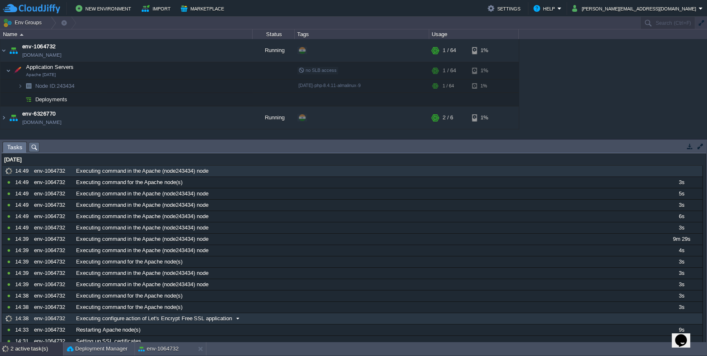
click at [153, 319] on span "Executing configure action of Let's Encrypt Free SSL application" at bounding box center [154, 319] width 156 height 8
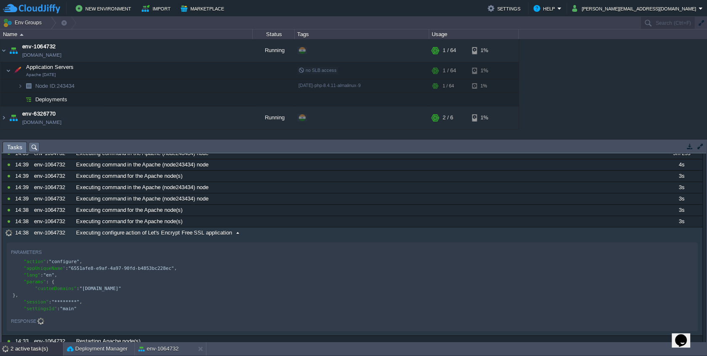
scroll to position [92, 0]
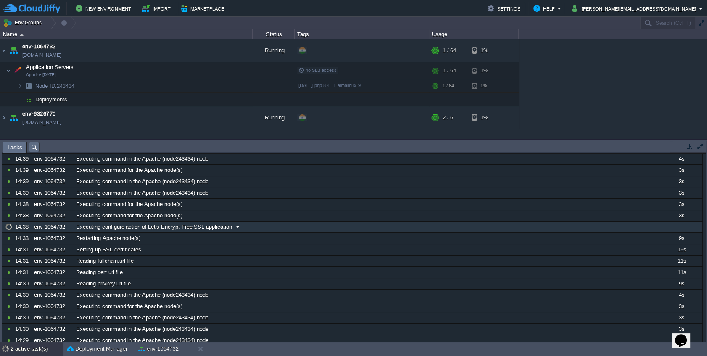
click at [170, 226] on span "Executing configure action of Let's Encrypt Free SSL application" at bounding box center [154, 227] width 156 height 8
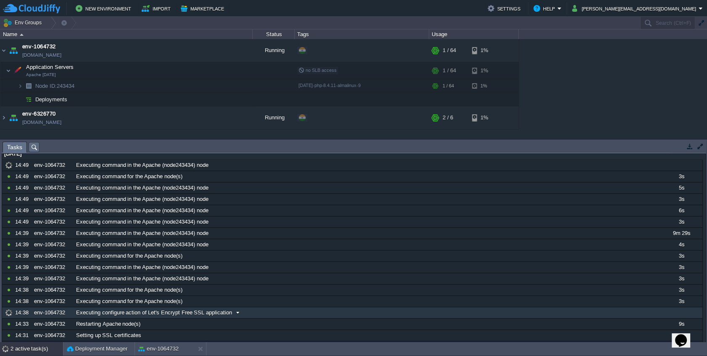
scroll to position [0, 0]
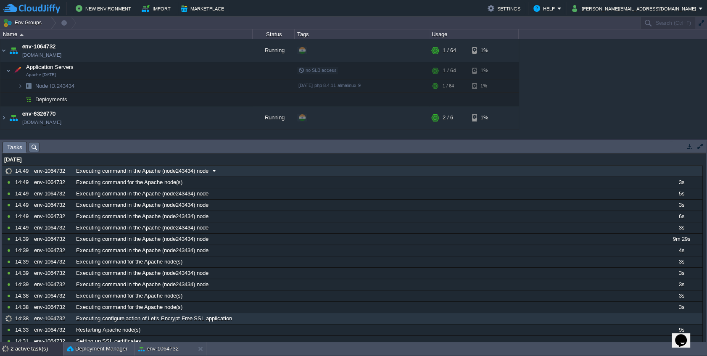
click at [172, 174] on span "Executing command in the Apache (node243434) node" at bounding box center [142, 171] width 132 height 8
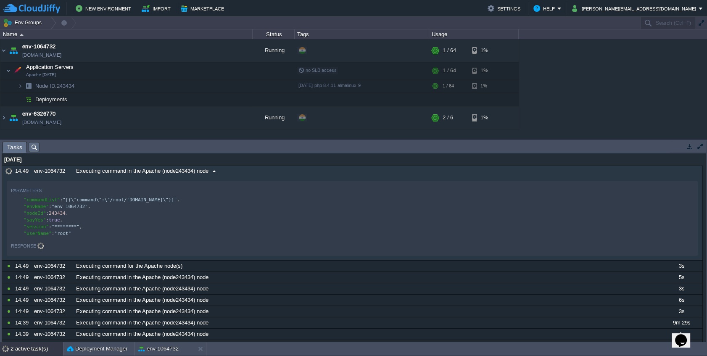
click at [172, 174] on span "Executing command in the Apache (node243434) node" at bounding box center [142, 171] width 132 height 8
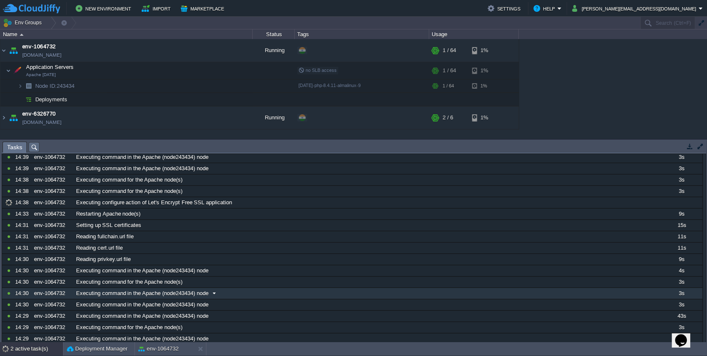
scroll to position [137, 0]
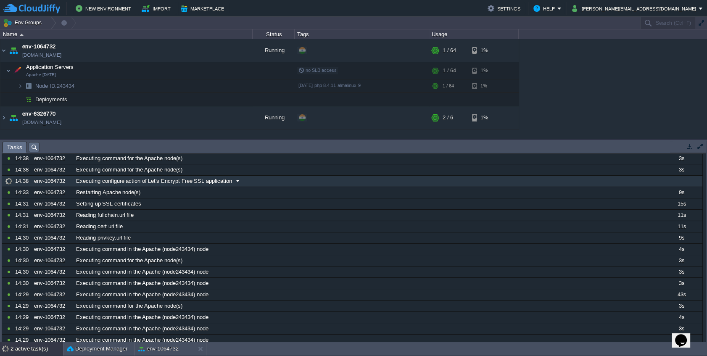
click at [172, 181] on span "Executing configure action of Let's Encrypt Free SSL application" at bounding box center [154, 181] width 156 height 8
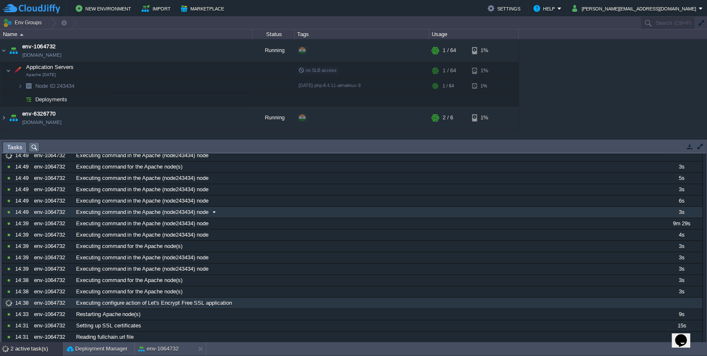
scroll to position [0, 0]
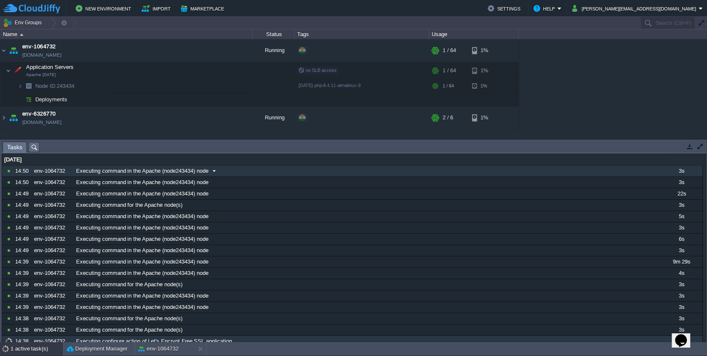
click at [190, 173] on span "Executing command in the Apache (node243434) node" at bounding box center [142, 171] width 132 height 8
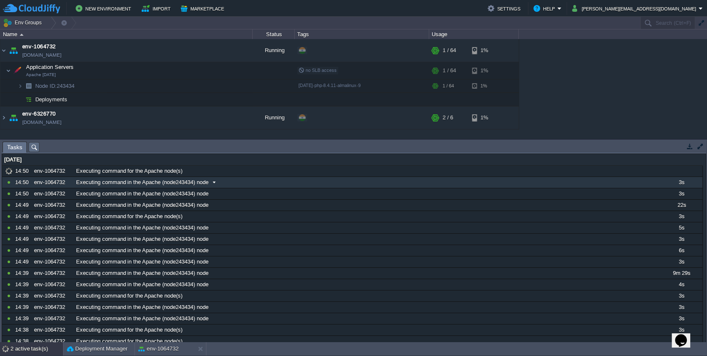
click at [189, 181] on span "Executing command in the Apache (node243434) node" at bounding box center [142, 183] width 132 height 8
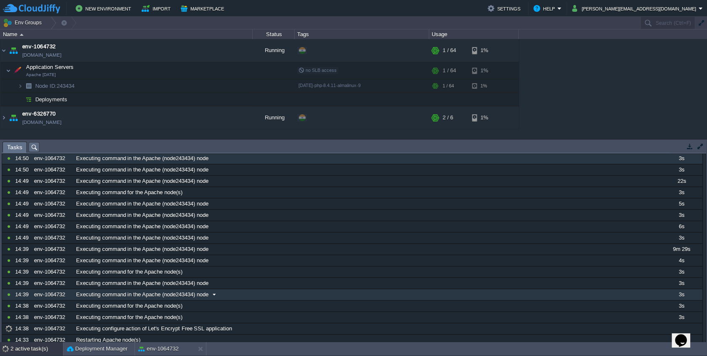
scroll to position [92, 0]
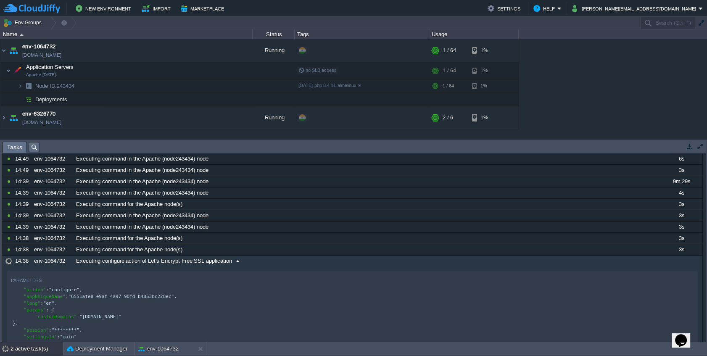
click at [149, 261] on span "Executing configure action of Let's Encrypt Free SSL application" at bounding box center [154, 261] width 156 height 8
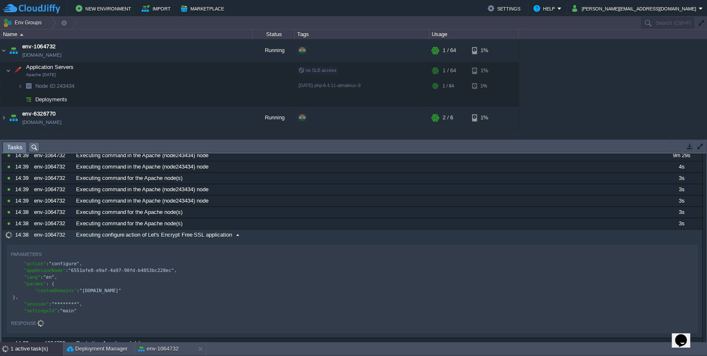
scroll to position [137, 0]
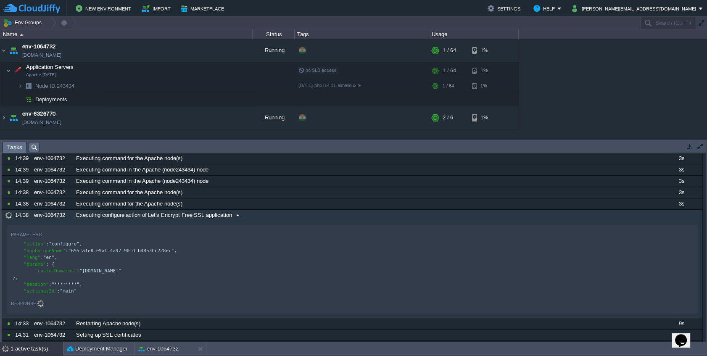
click at [145, 214] on span "Executing configure action of Let's Encrypt Free SSL application" at bounding box center [154, 215] width 156 height 8
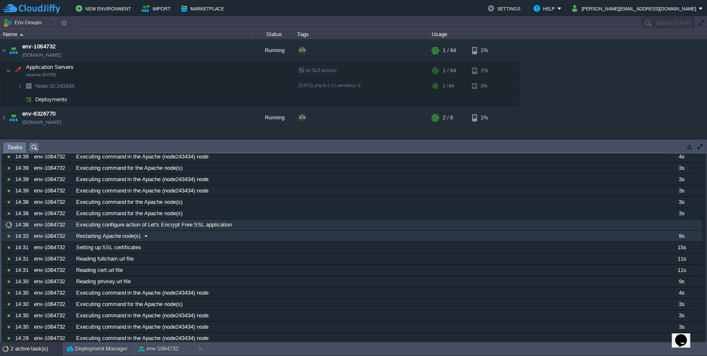
scroll to position [0, 0]
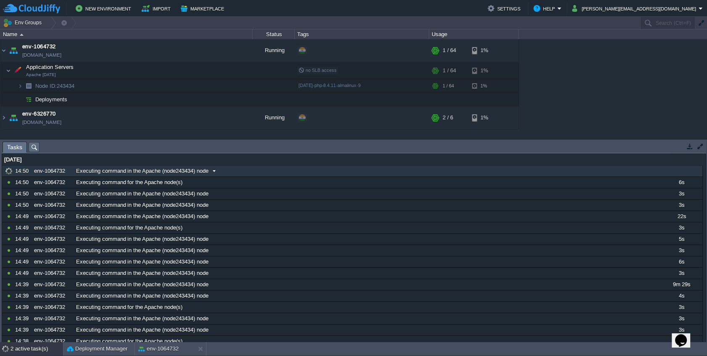
click at [141, 173] on span "Executing command in the Apache (node243434) node" at bounding box center [142, 171] width 132 height 8
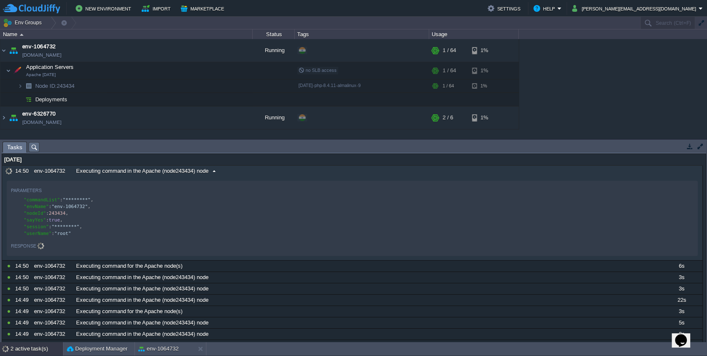
click at [141, 173] on span "Executing command in the Apache (node243434) node" at bounding box center [142, 171] width 132 height 8
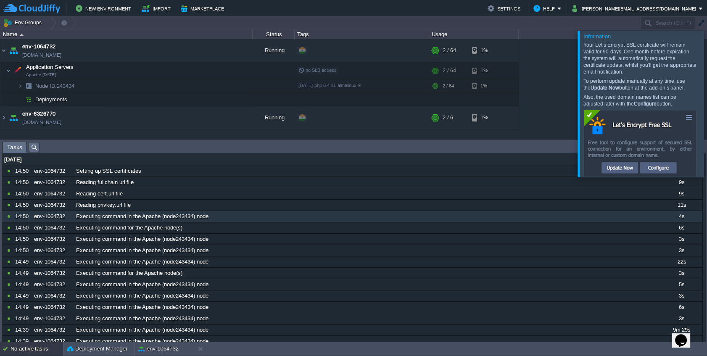
click at [717, 101] on div at bounding box center [717, 104] width 0 height 146
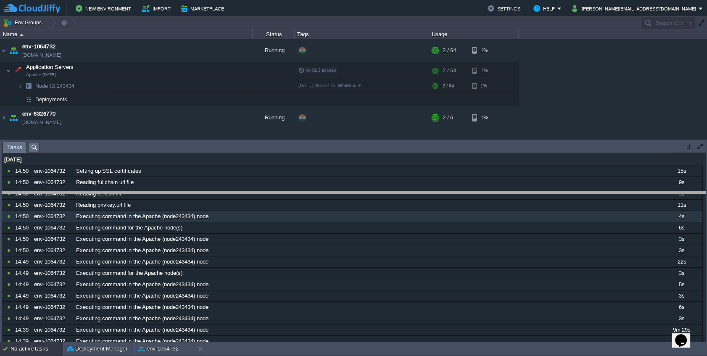
drag, startPoint x: 326, startPoint y: 148, endPoint x: 314, endPoint y: 211, distance: 64.5
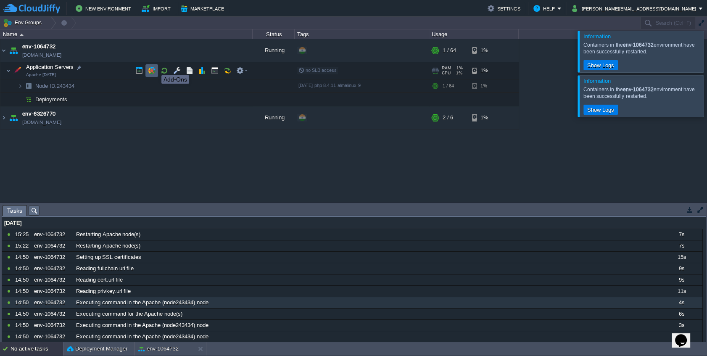
click at [155, 68] on button "button" at bounding box center [152, 71] width 8 height 8
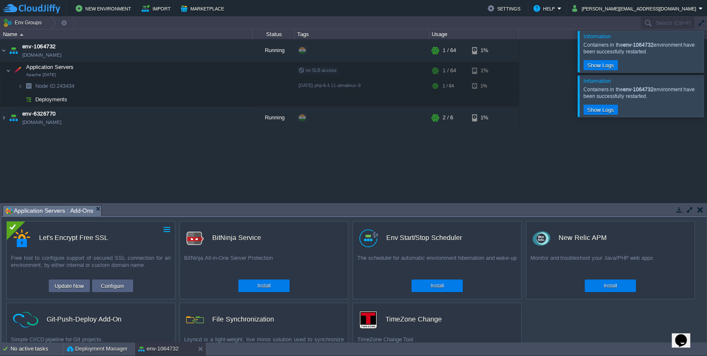
click at [166, 229] on button "button" at bounding box center [167, 230] width 8 height 8
click at [158, 238] on link "Uninstall" at bounding box center [147, 242] width 47 height 10
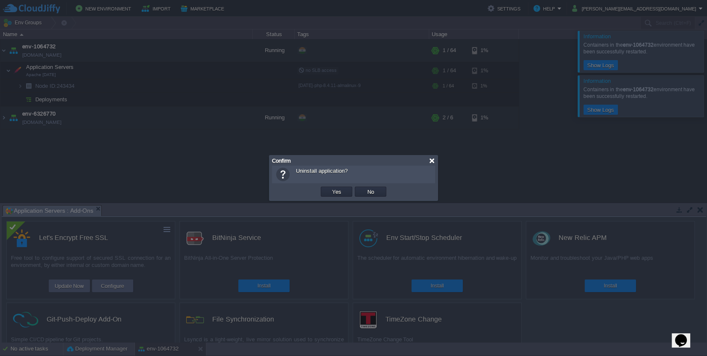
click at [429, 163] on div at bounding box center [432, 161] width 6 height 6
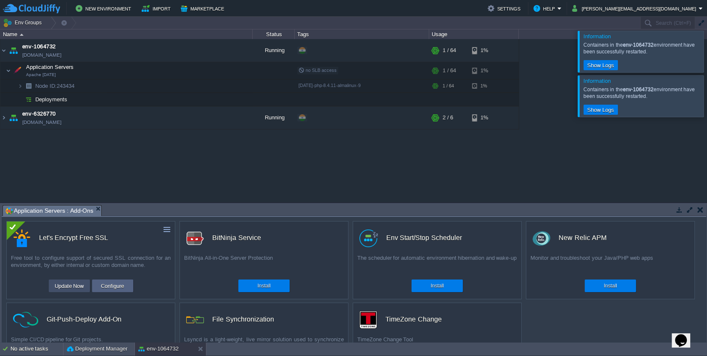
click at [79, 285] on button "Update Now" at bounding box center [69, 286] width 34 height 10
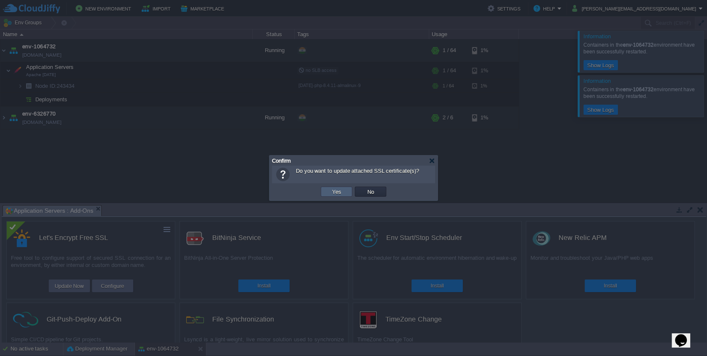
click at [340, 189] on button "Yes" at bounding box center [336, 192] width 14 height 8
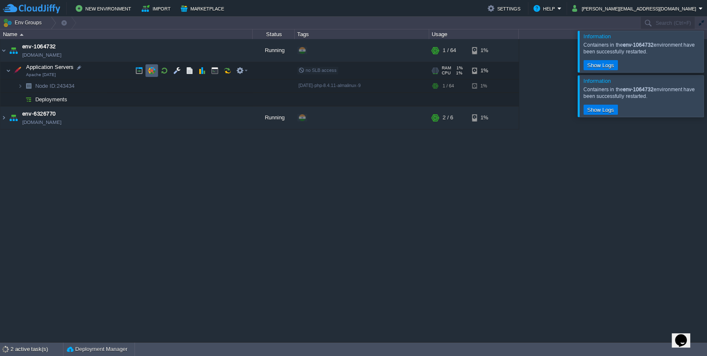
click at [149, 64] on td at bounding box center [151, 70] width 13 height 13
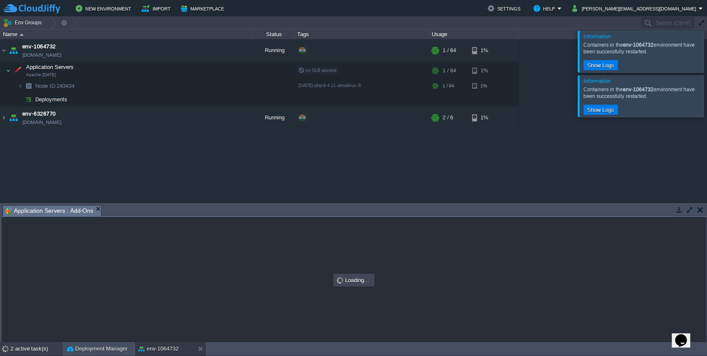
click at [46, 350] on div "2 active task(s)" at bounding box center [37, 348] width 53 height 13
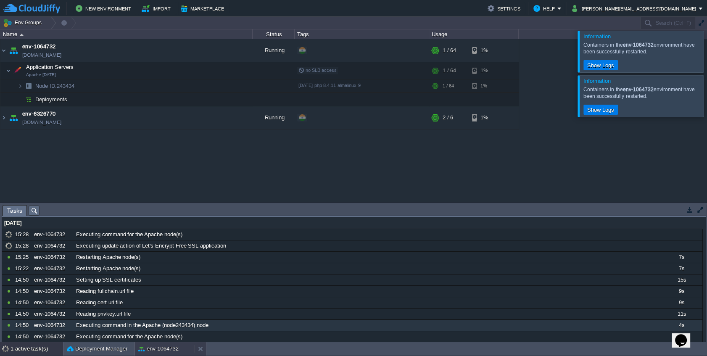
click at [153, 353] on button "env-1064732" at bounding box center [158, 349] width 40 height 8
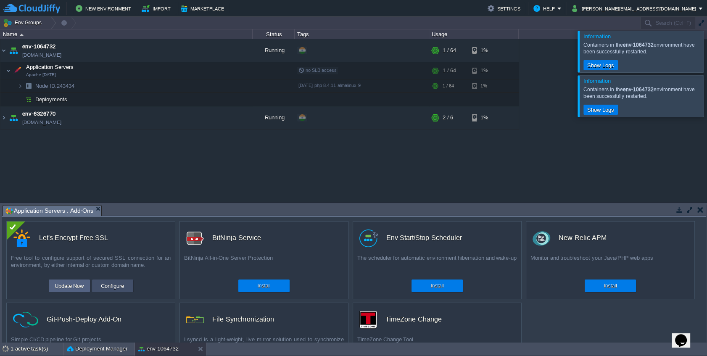
click at [124, 288] on button "Configure" at bounding box center [112, 286] width 28 height 10
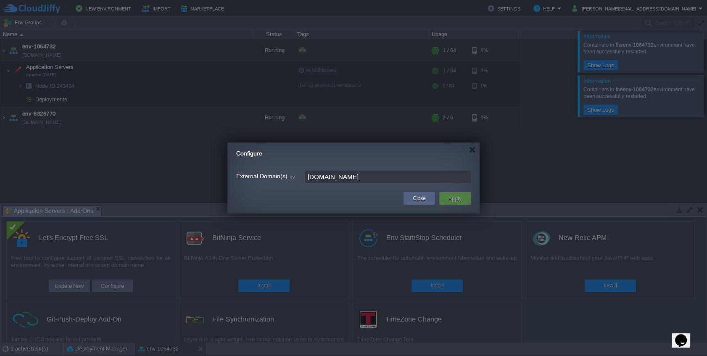
click at [322, 178] on input "[DOMAIN_NAME]" at bounding box center [388, 177] width 166 height 12
type input "[DOMAIN_NAME]"
click at [450, 202] on button "Apply" at bounding box center [454, 198] width 19 height 10
